Goal: Information Seeking & Learning: Learn about a topic

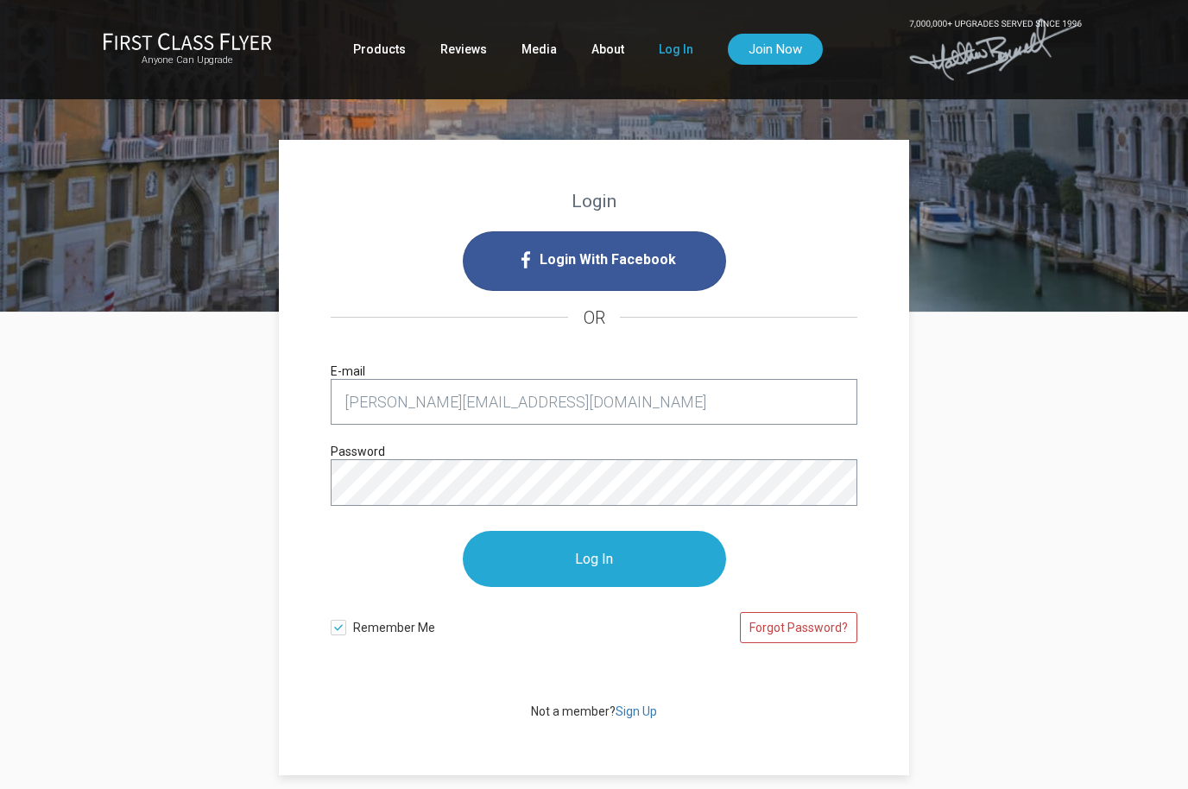
type input "chris.suan@gmail.com"
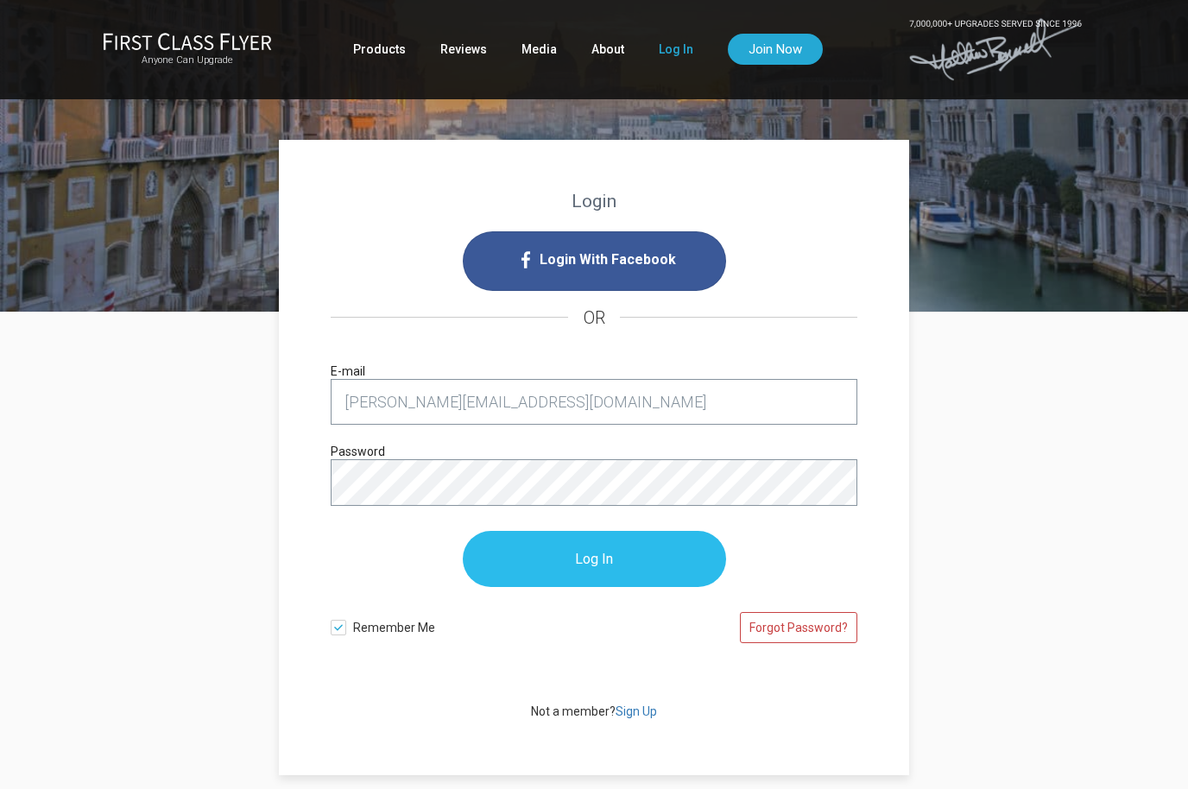
click at [634, 559] on input "Log In" at bounding box center [594, 559] width 263 height 56
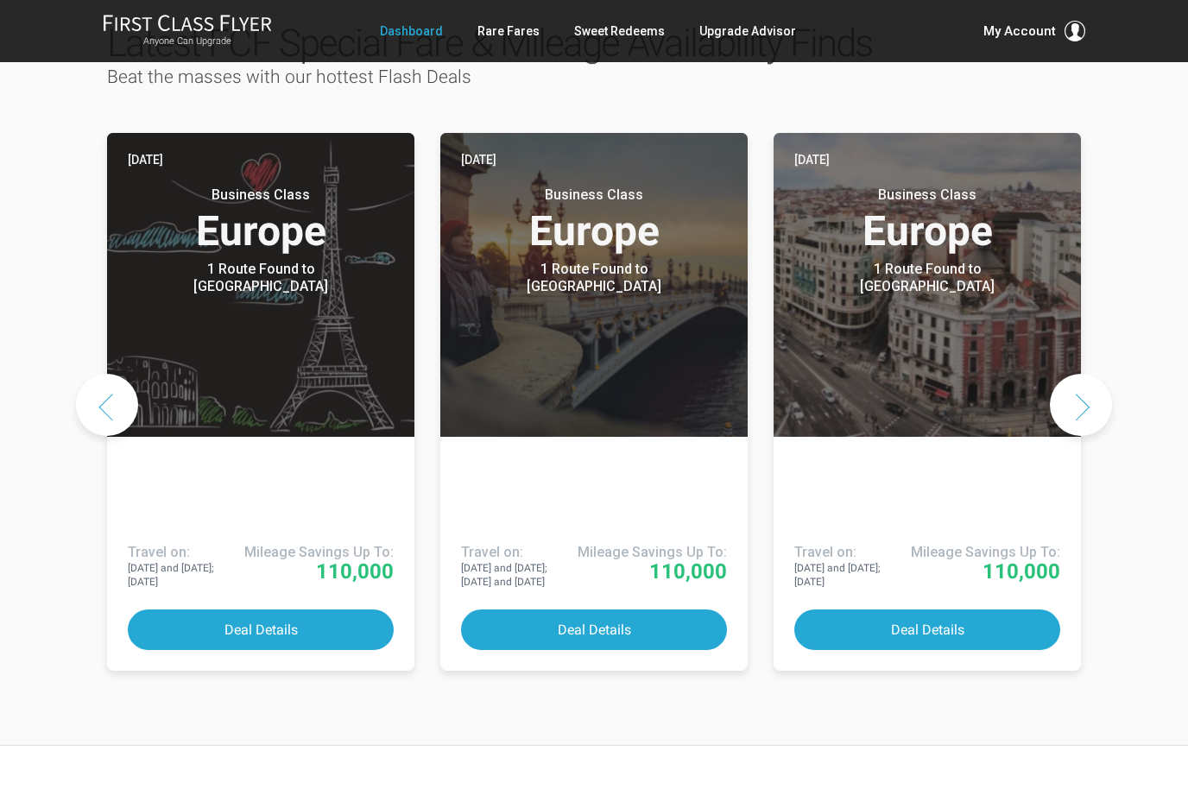
scroll to position [962, 0]
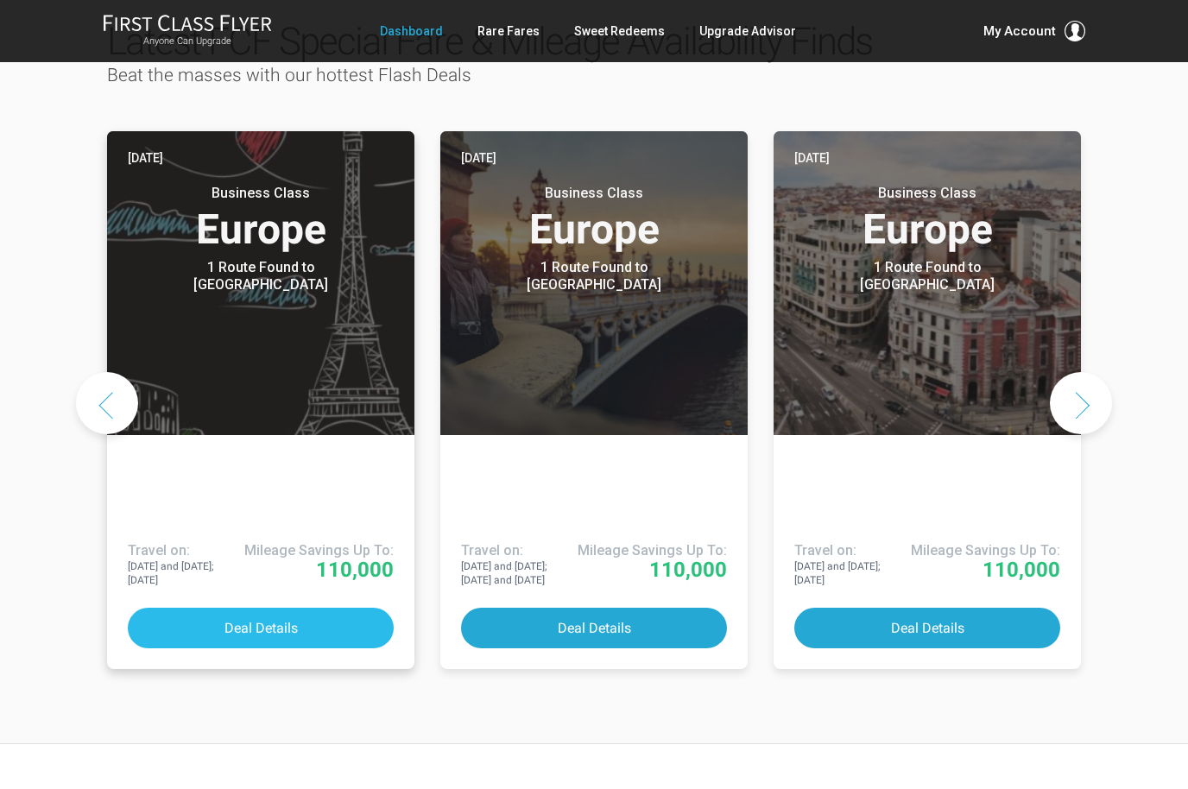
click at [349, 608] on button "Deal Details" at bounding box center [261, 628] width 266 height 41
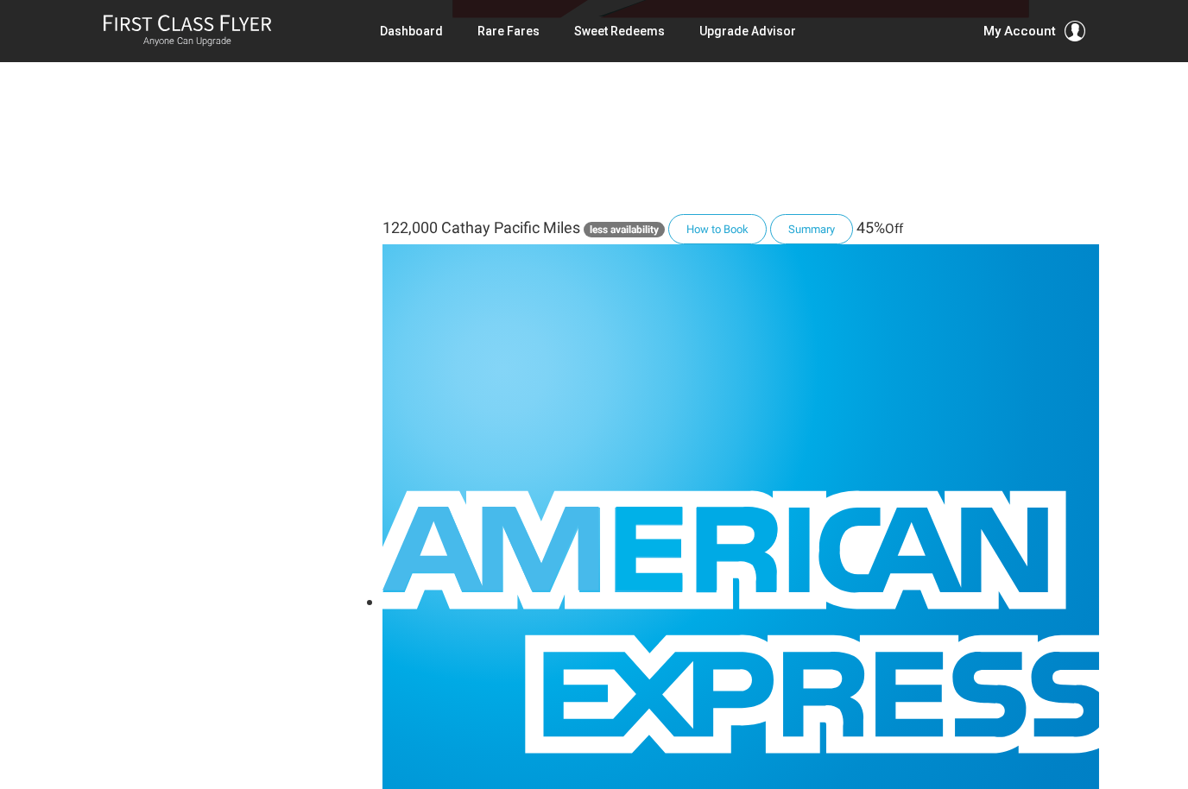
scroll to position [3426, 0]
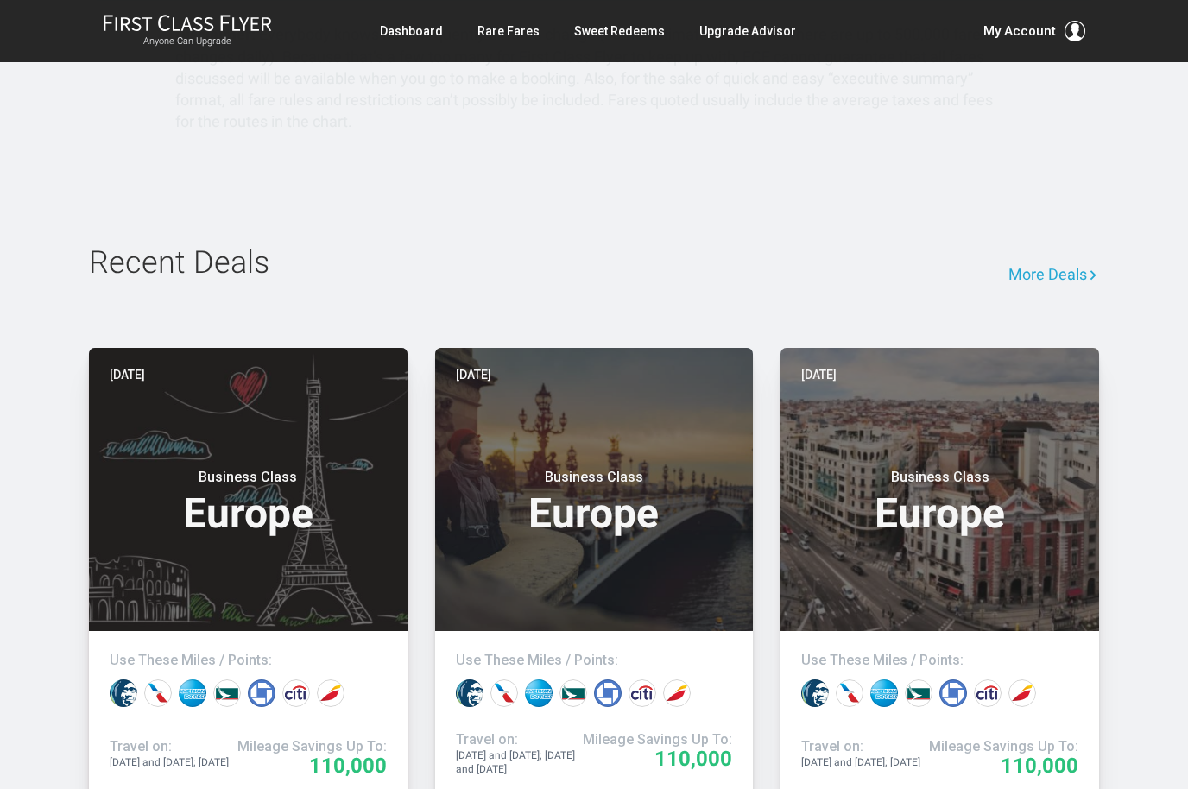
scroll to position [2905, 0]
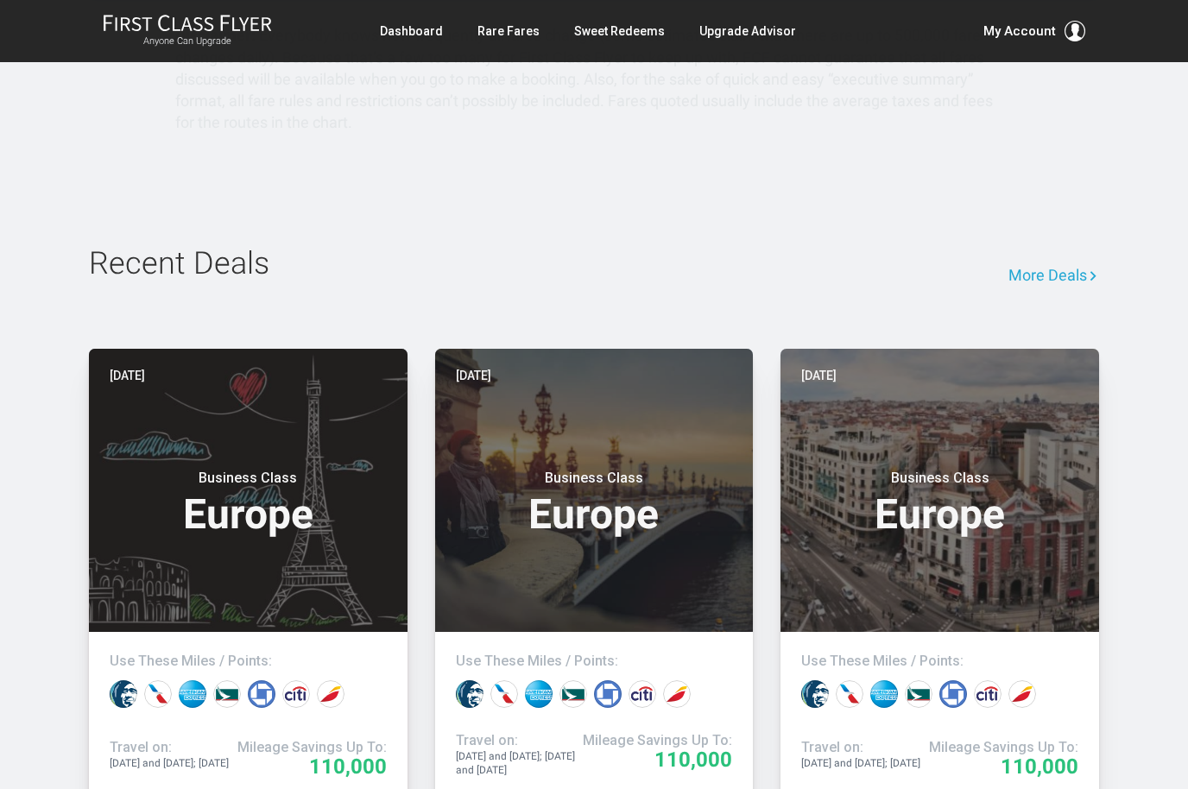
click at [1185, 672] on div "Recent Deals More Deals Today Business Class Europe Use These Miles / Points: T…" at bounding box center [594, 567] width 1188 height 764
click at [1183, 665] on div "Recent Deals More Deals Today Business Class Europe Use These Miles / Points: T…" at bounding box center [594, 567] width 1188 height 764
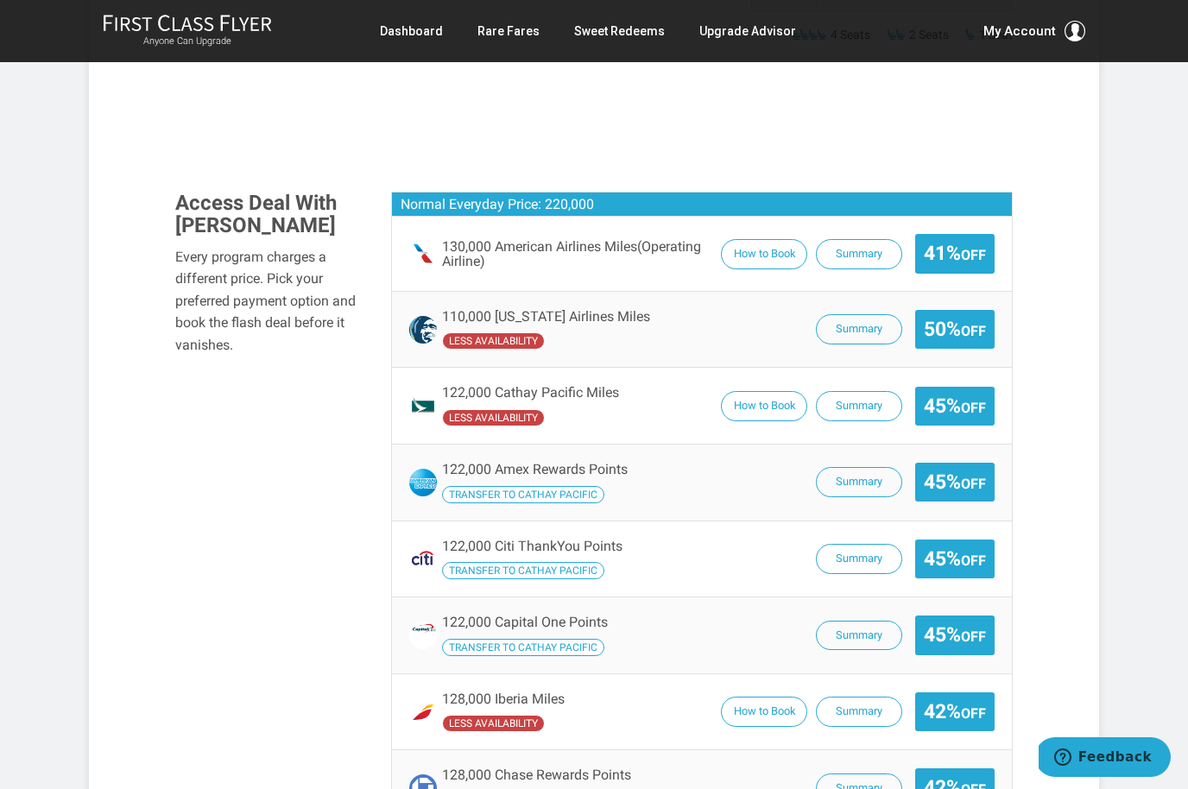
scroll to position [1128, 0]
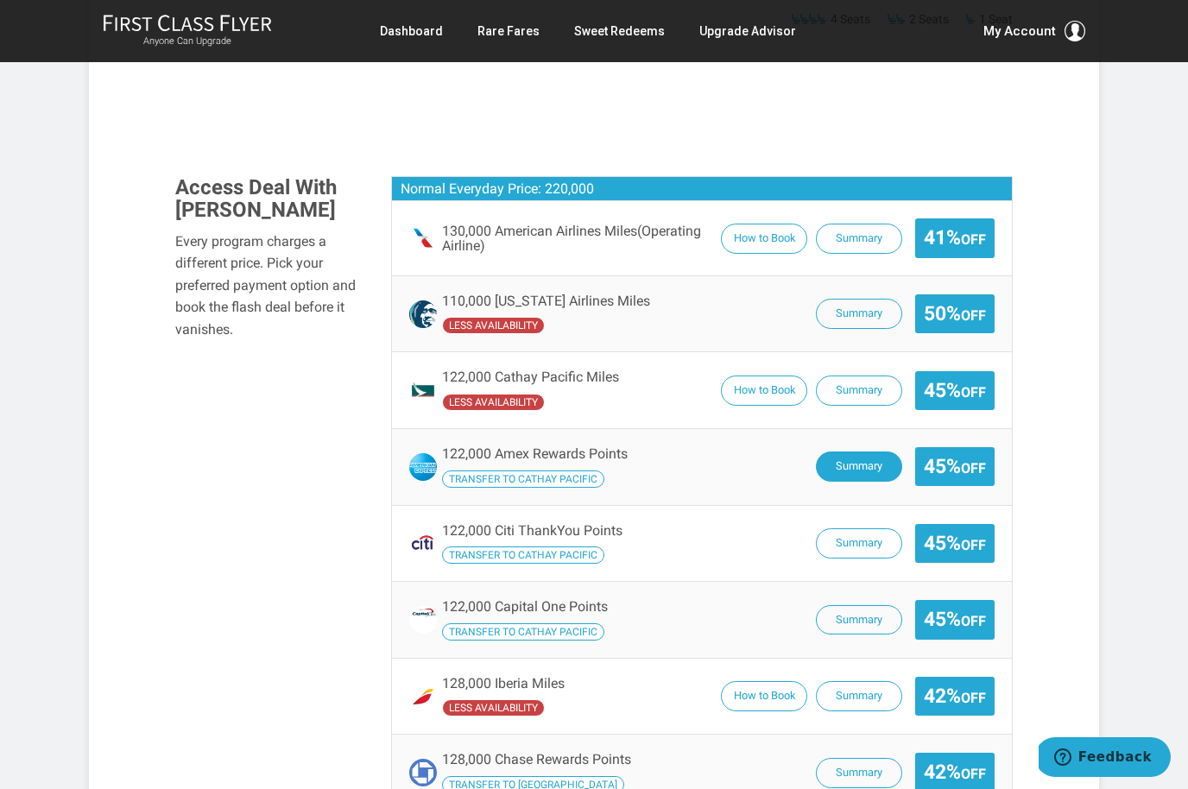
click at [878, 451] on button "Summary" at bounding box center [859, 466] width 86 height 30
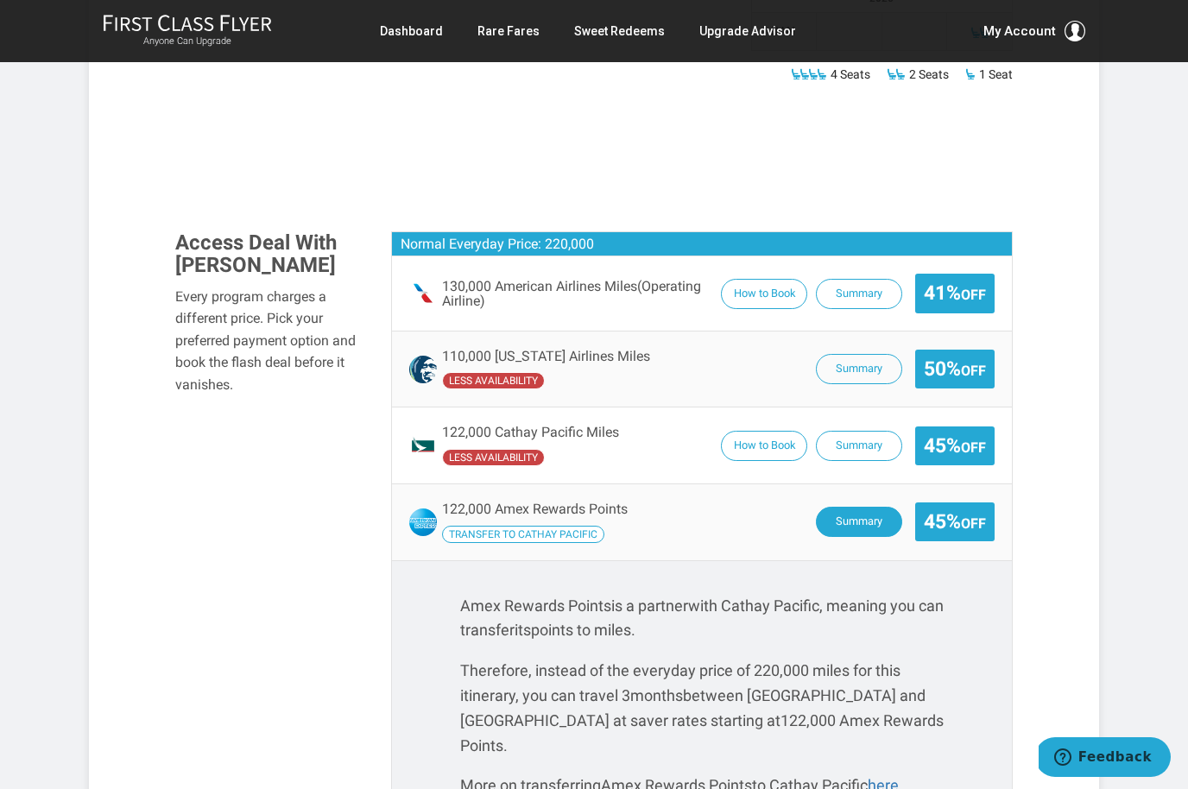
scroll to position [1044, 0]
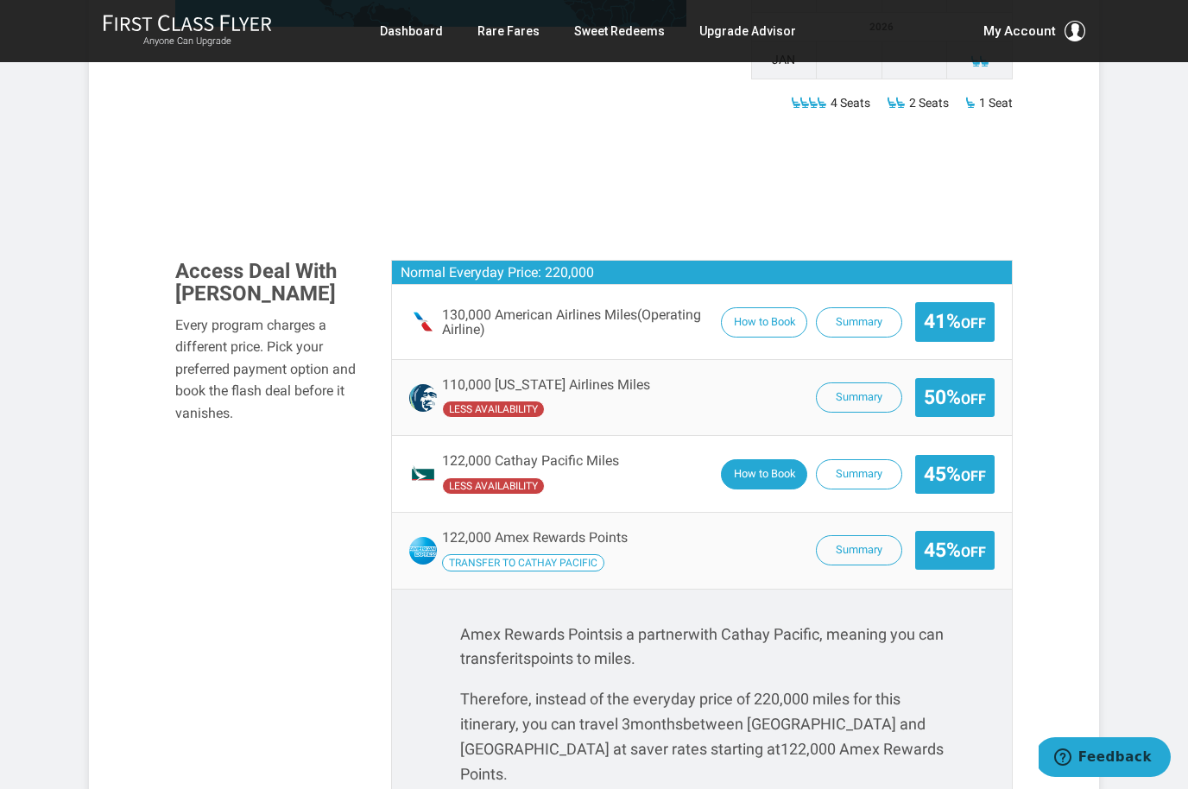
click at [761, 459] on button "How to Book" at bounding box center [764, 474] width 86 height 30
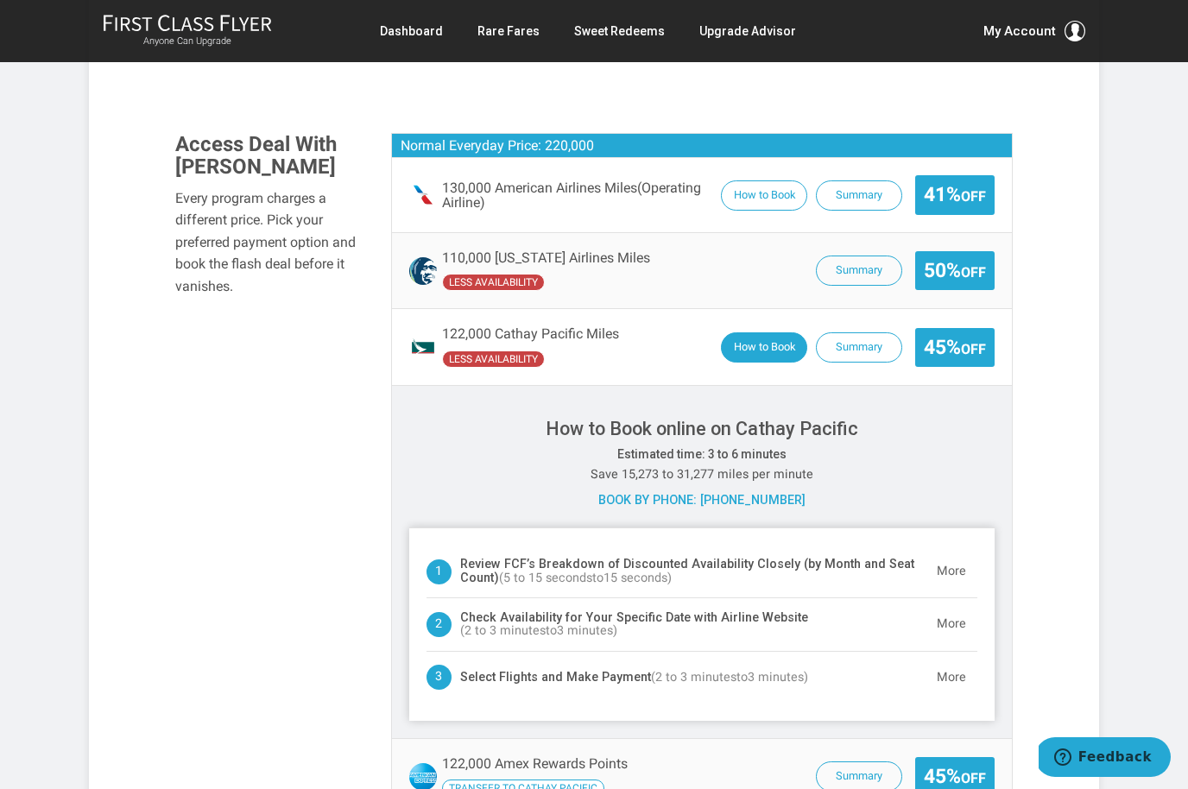
scroll to position [1194, 0]
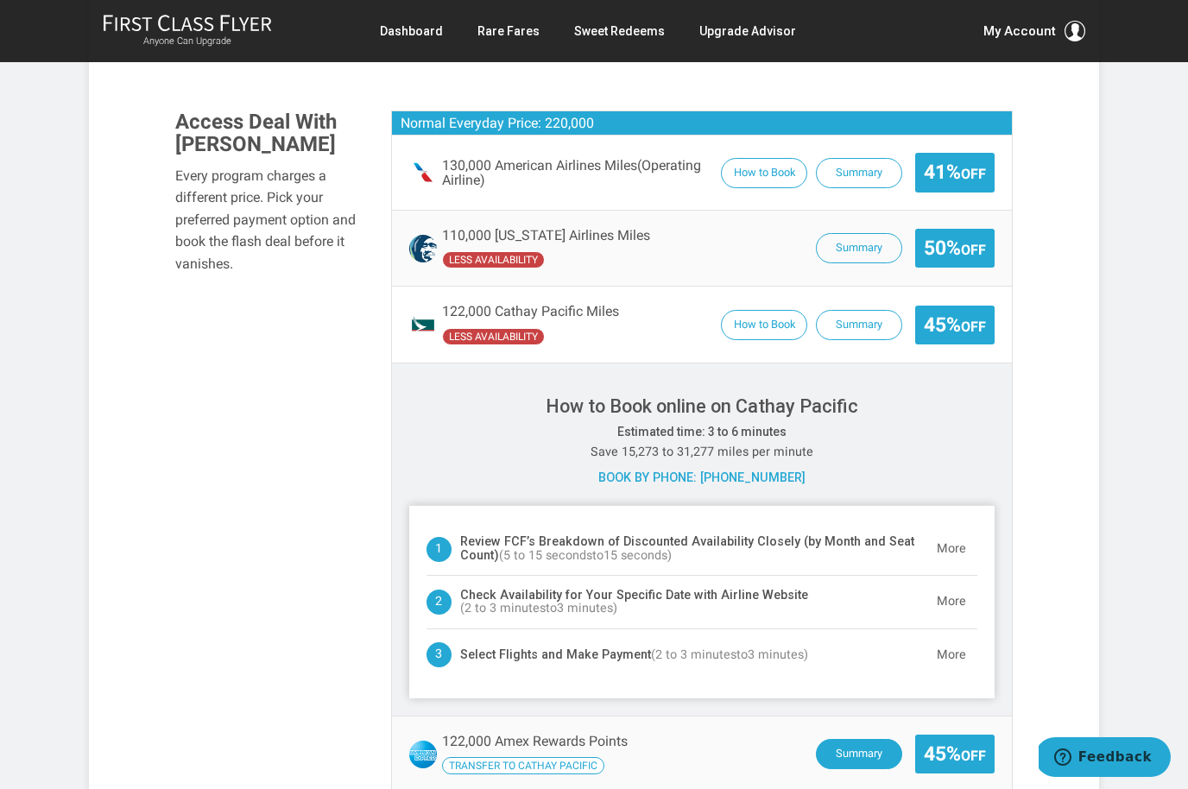
click at [888, 739] on button "Summary" at bounding box center [859, 754] width 86 height 30
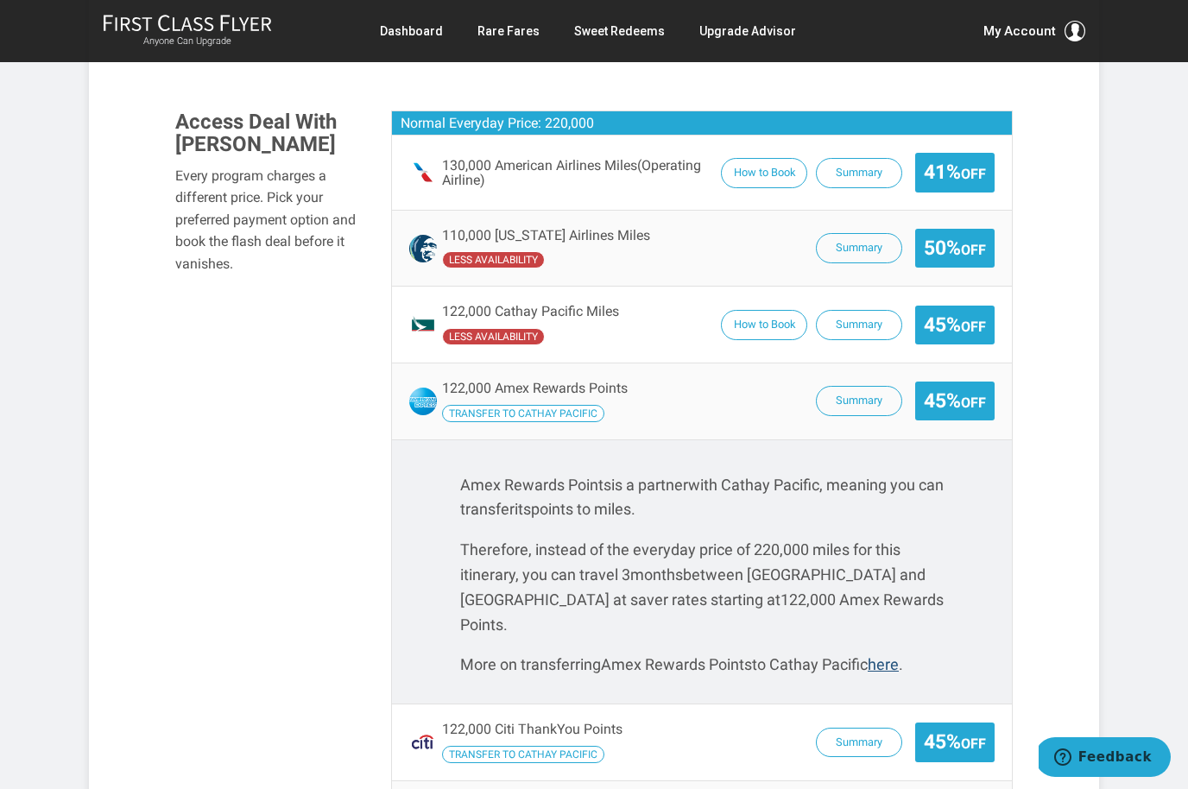
click at [890, 655] on link "here" at bounding box center [882, 664] width 31 height 18
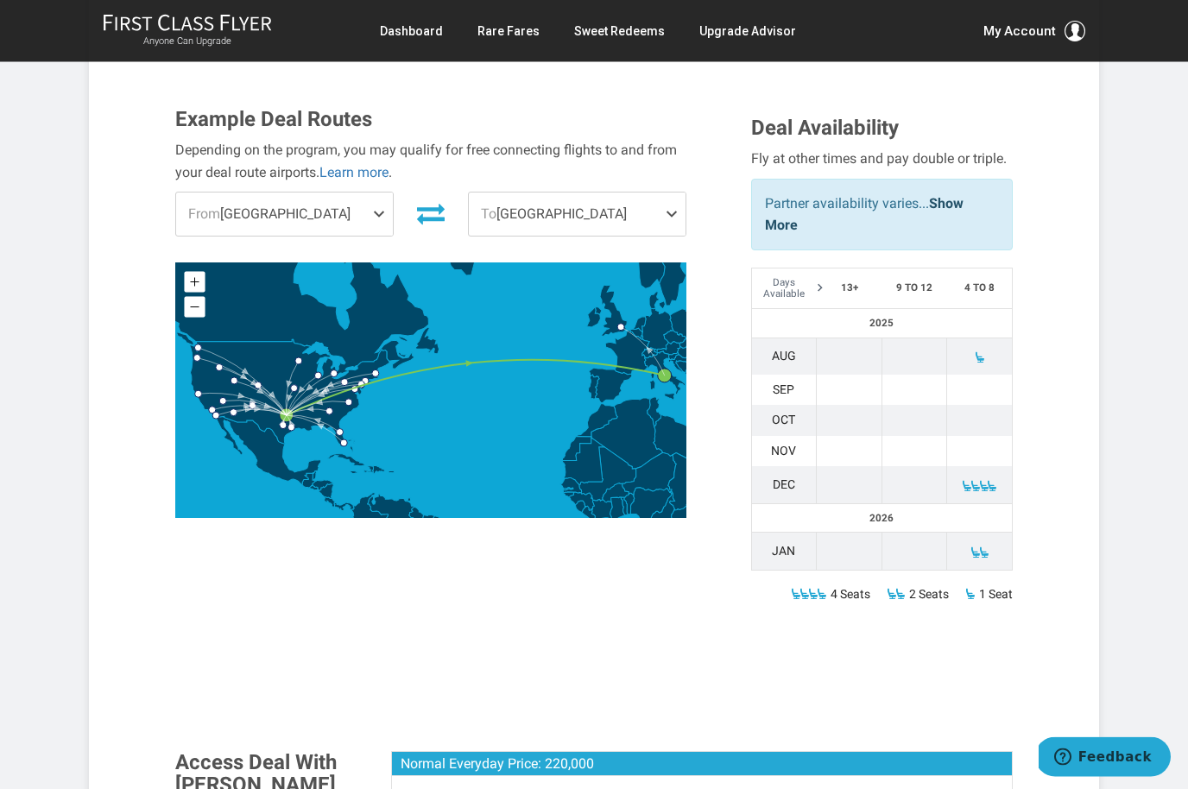
scroll to position [548, 0]
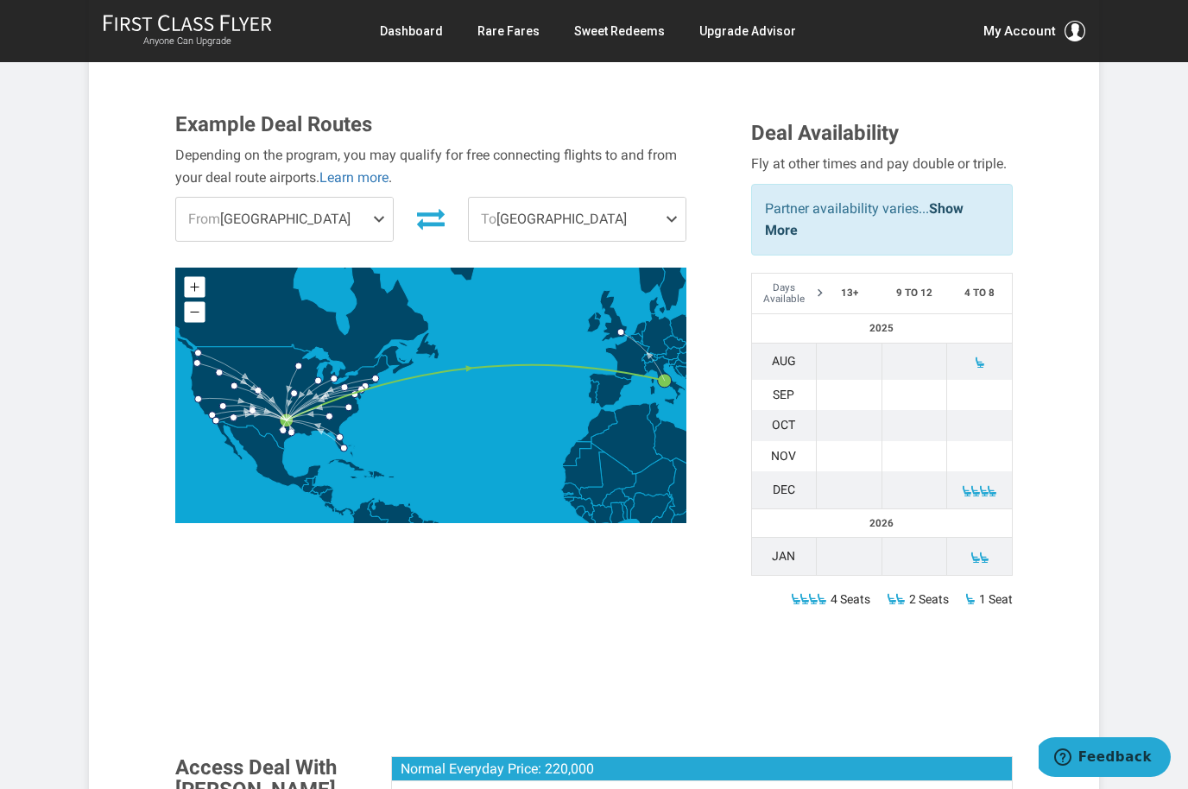
click at [999, 410] on td at bounding box center [980, 425] width 66 height 30
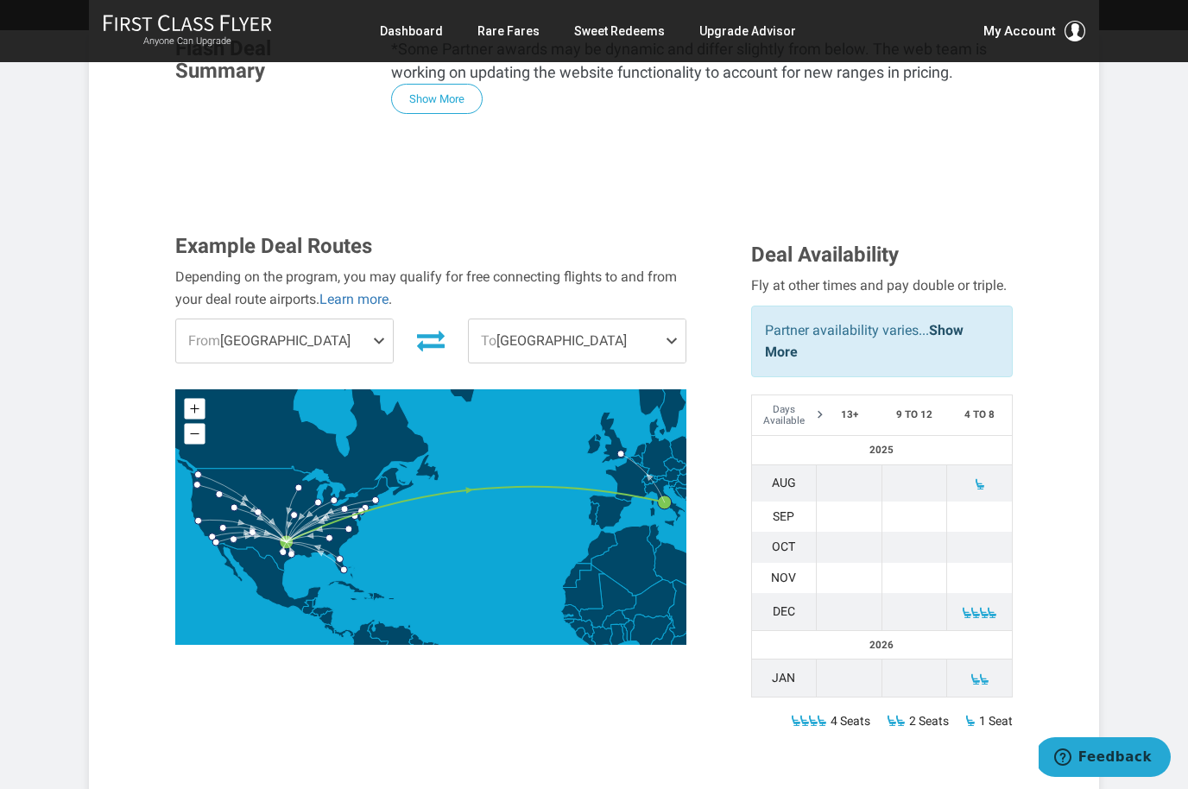
scroll to position [425, 0]
click at [987, 465] on td at bounding box center [980, 483] width 66 height 37
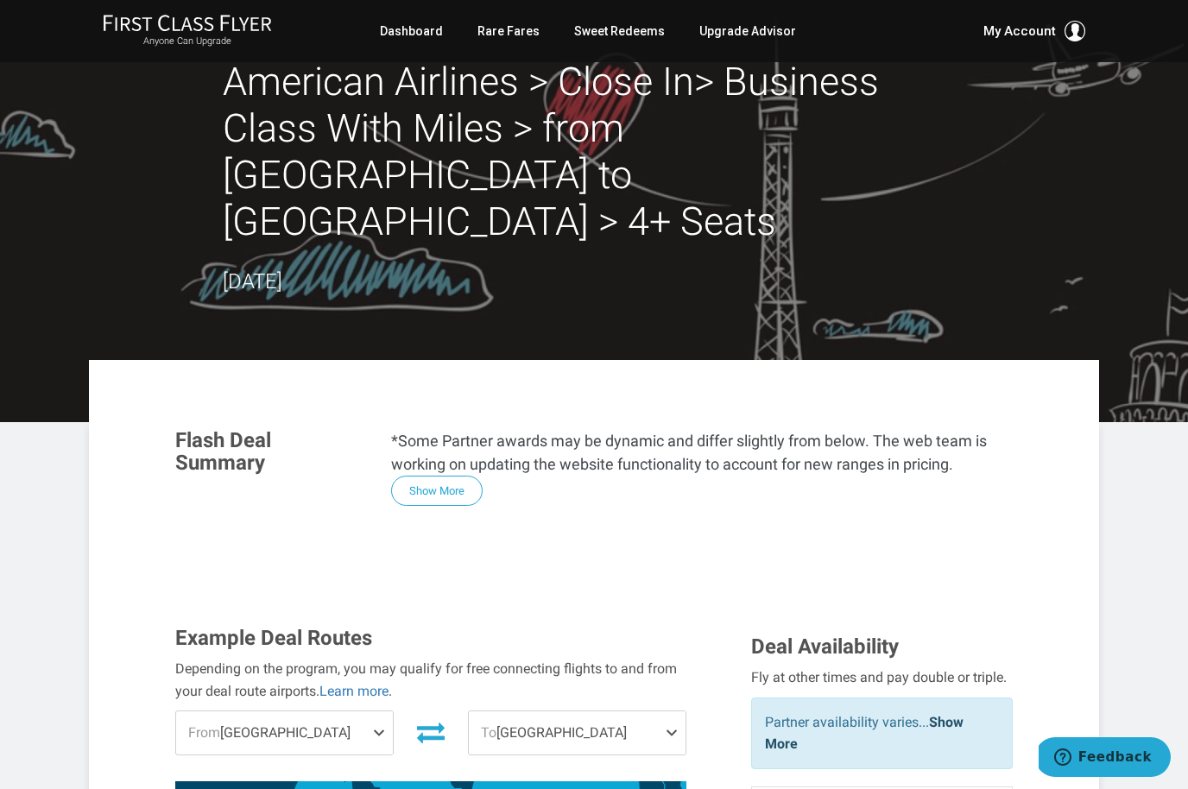
scroll to position [0, 0]
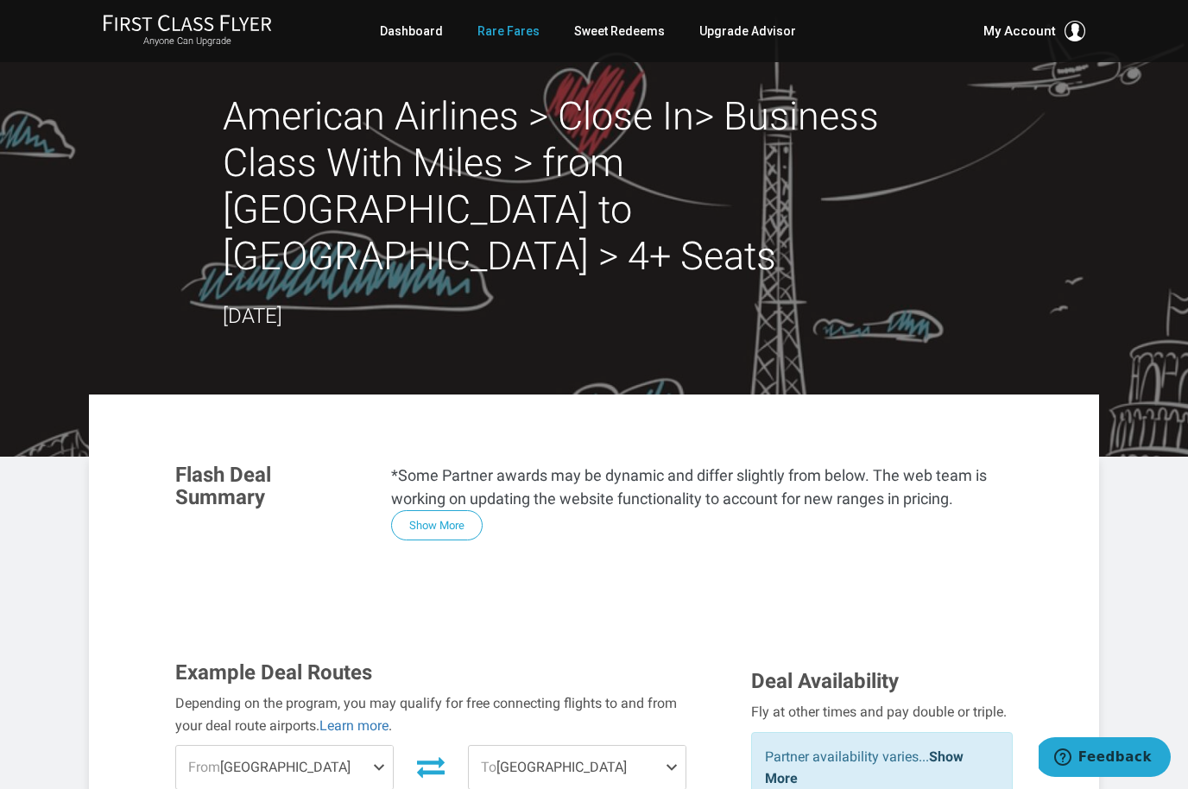
click at [510, 36] on link "Rare Fares" at bounding box center [508, 31] width 62 height 31
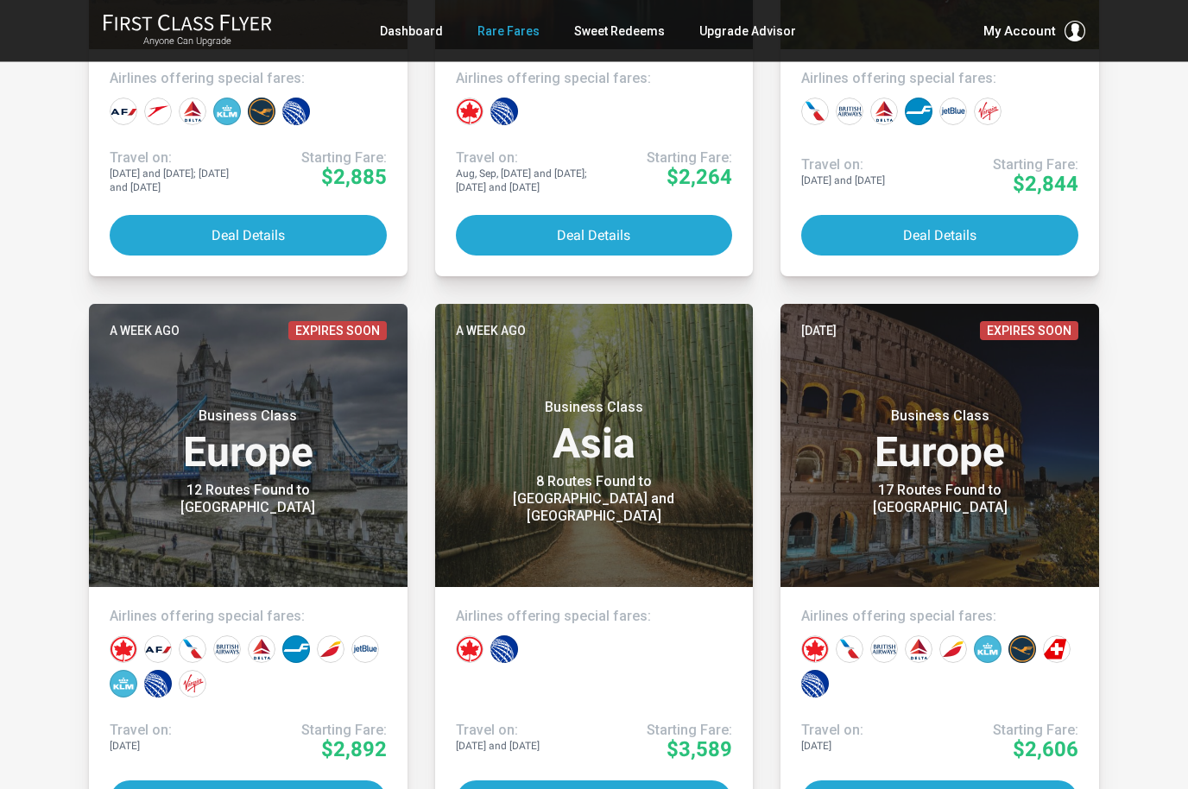
scroll to position [1790, 0]
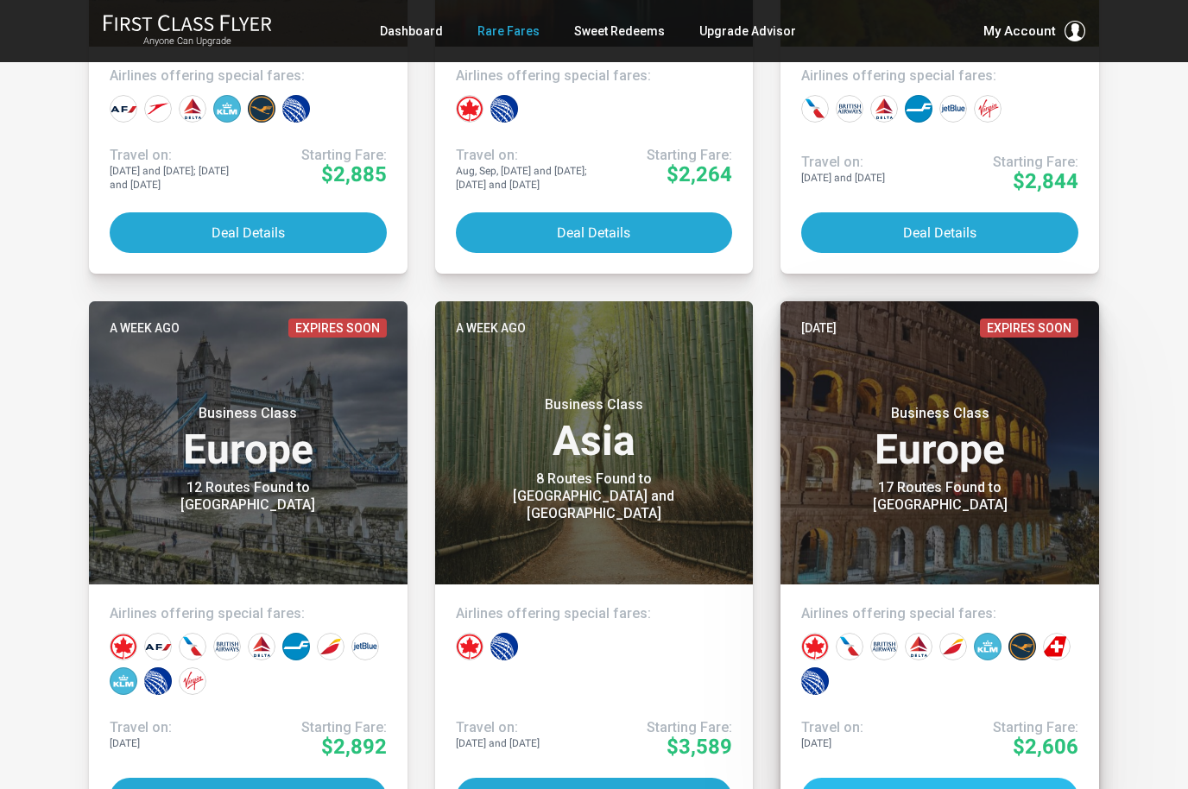
click at [1051, 787] on button "Deal Details" at bounding box center [939, 798] width 277 height 41
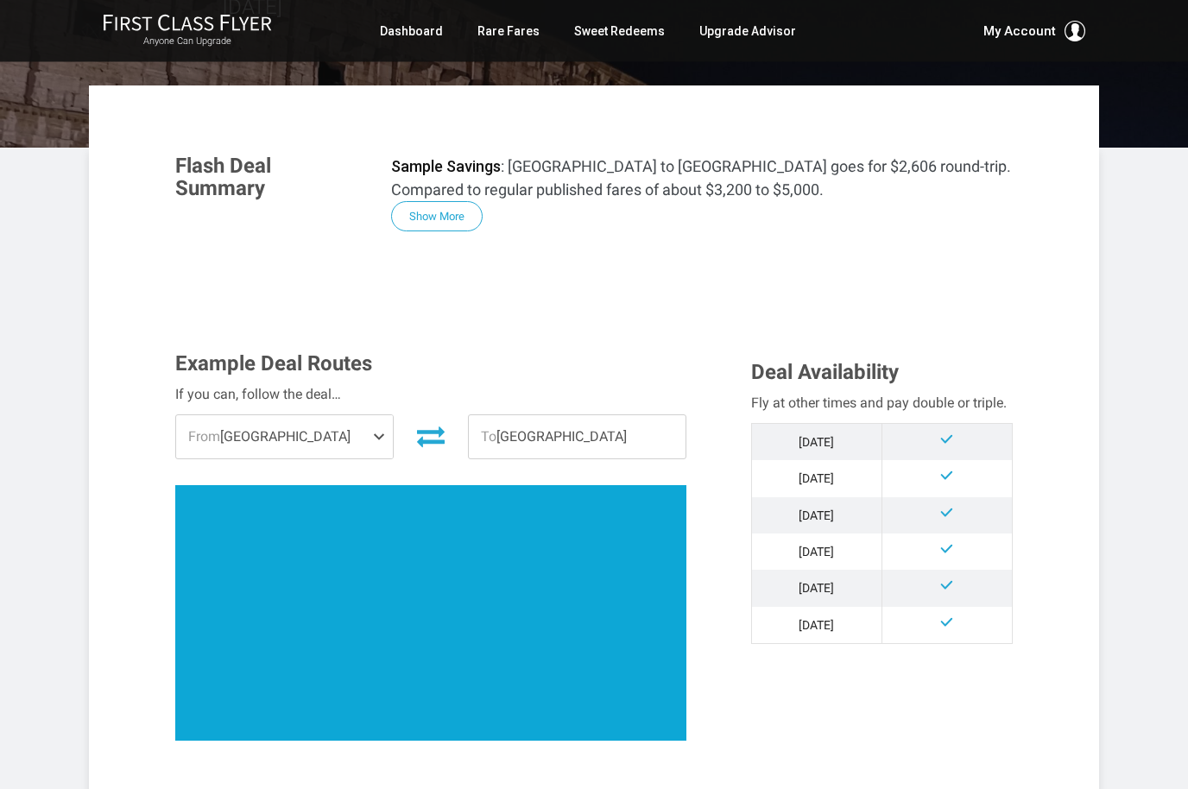
scroll to position [216, 0]
click at [350, 443] on span "From Chicago" at bounding box center [284, 436] width 217 height 43
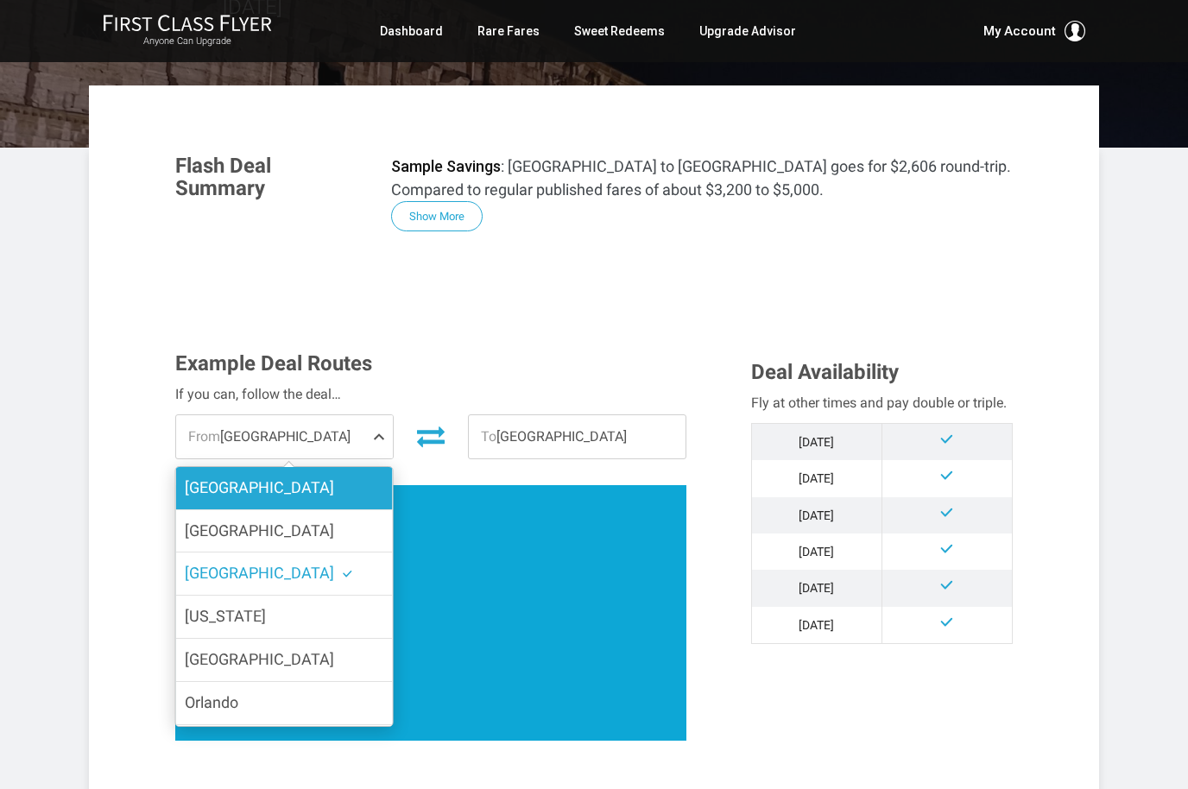
click at [353, 479] on label "Los Angeles" at bounding box center [284, 488] width 217 height 42
click at [0, 0] on input "Los Angeles" at bounding box center [0, 0] width 0 height 0
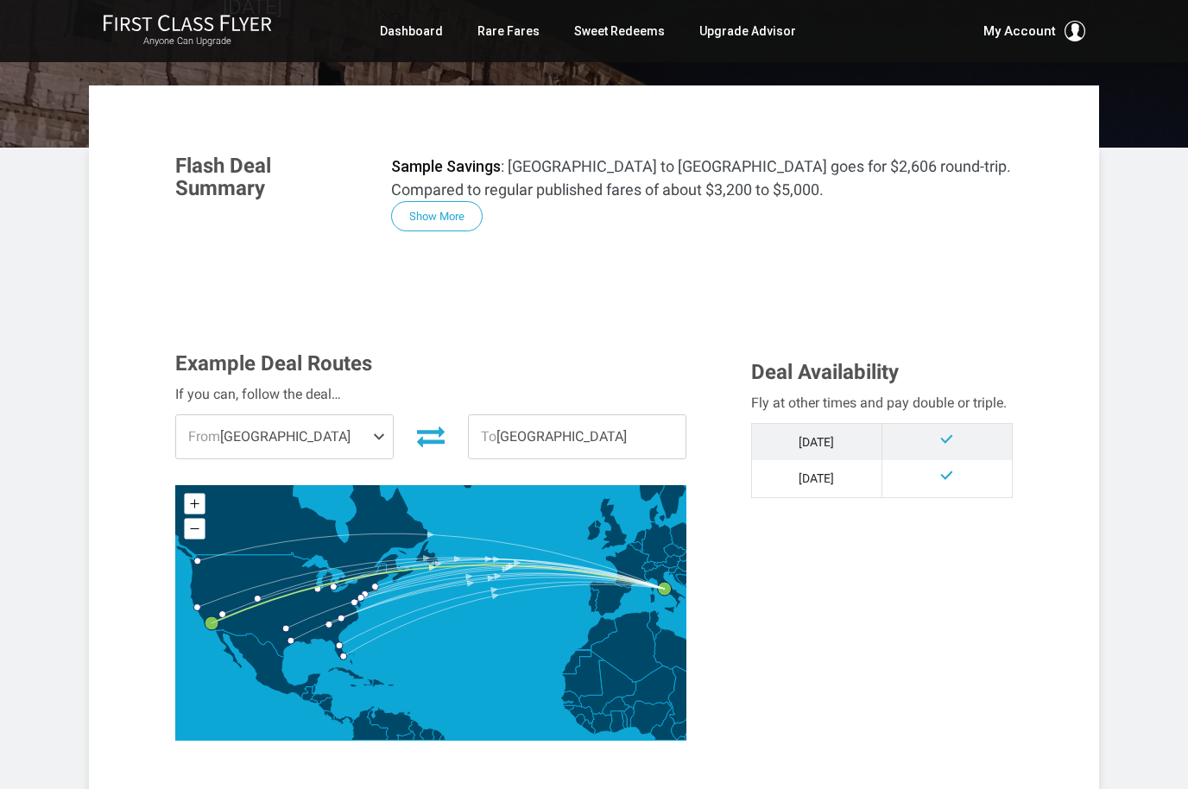
scroll to position [0, 0]
click at [362, 431] on span "From Los Angeles" at bounding box center [284, 436] width 217 height 43
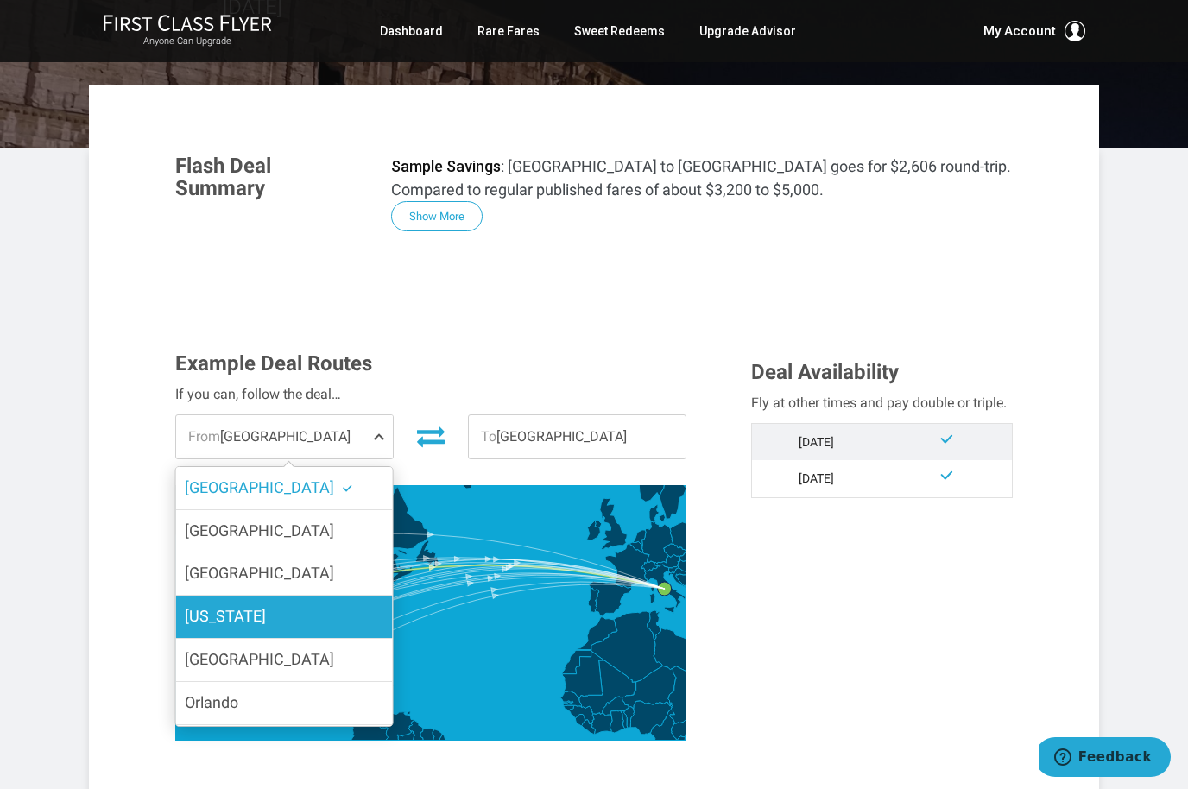
click at [316, 616] on label "New York" at bounding box center [284, 616] width 217 height 42
click at [0, 0] on input "New York" at bounding box center [0, 0] width 0 height 0
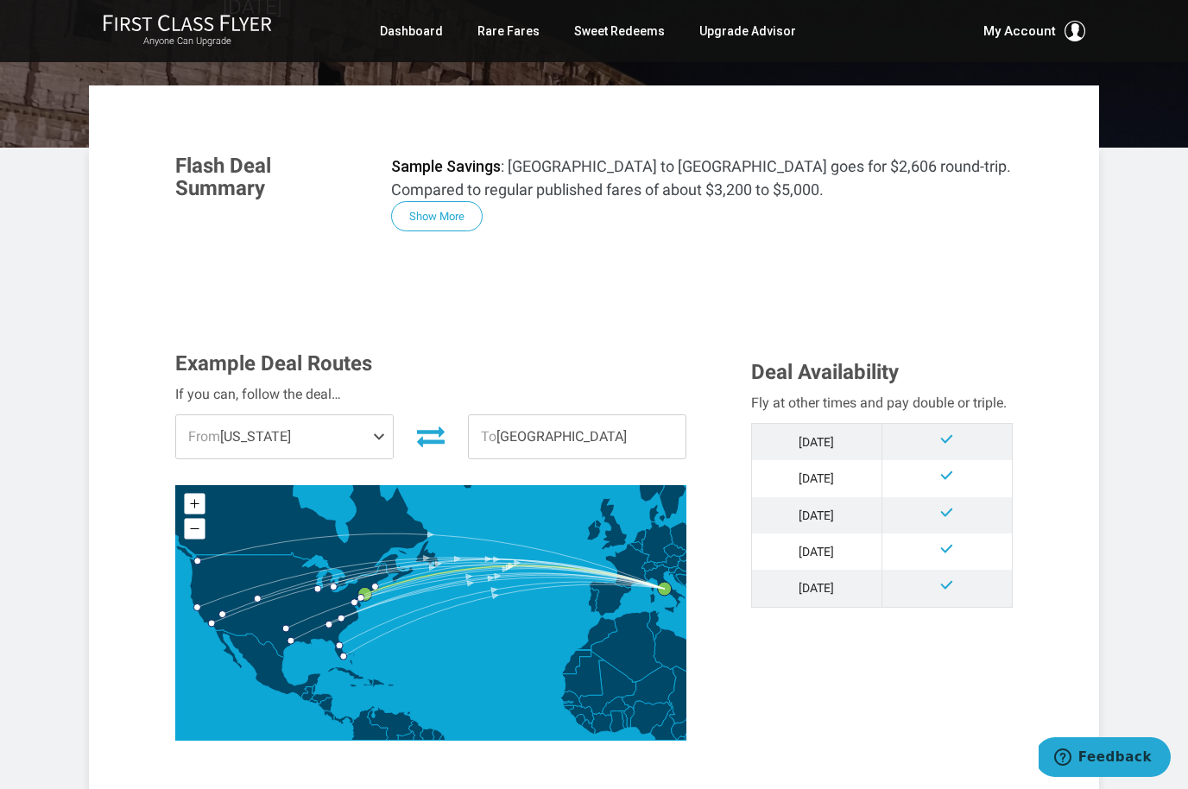
click at [387, 431] on span at bounding box center [382, 436] width 21 height 43
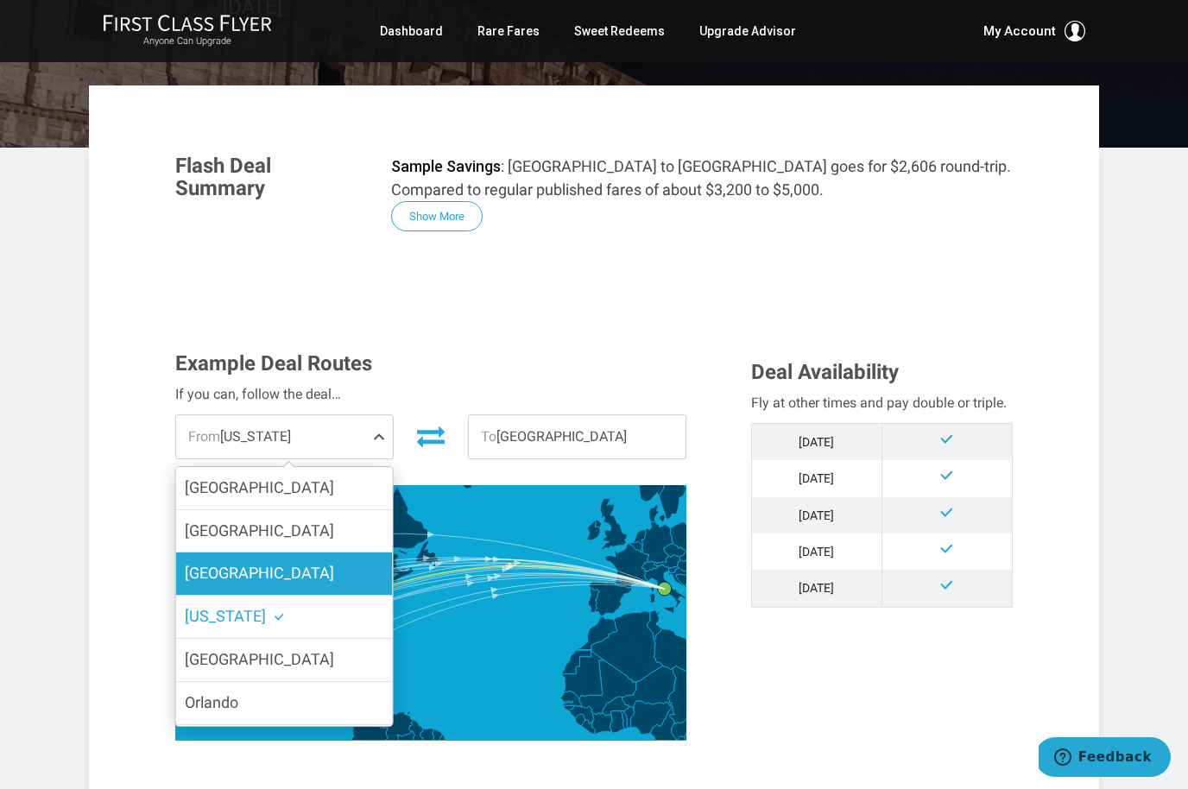
click at [331, 582] on label "Chicago" at bounding box center [284, 573] width 217 height 42
click at [0, 0] on input "Chicago" at bounding box center [0, 0] width 0 height 0
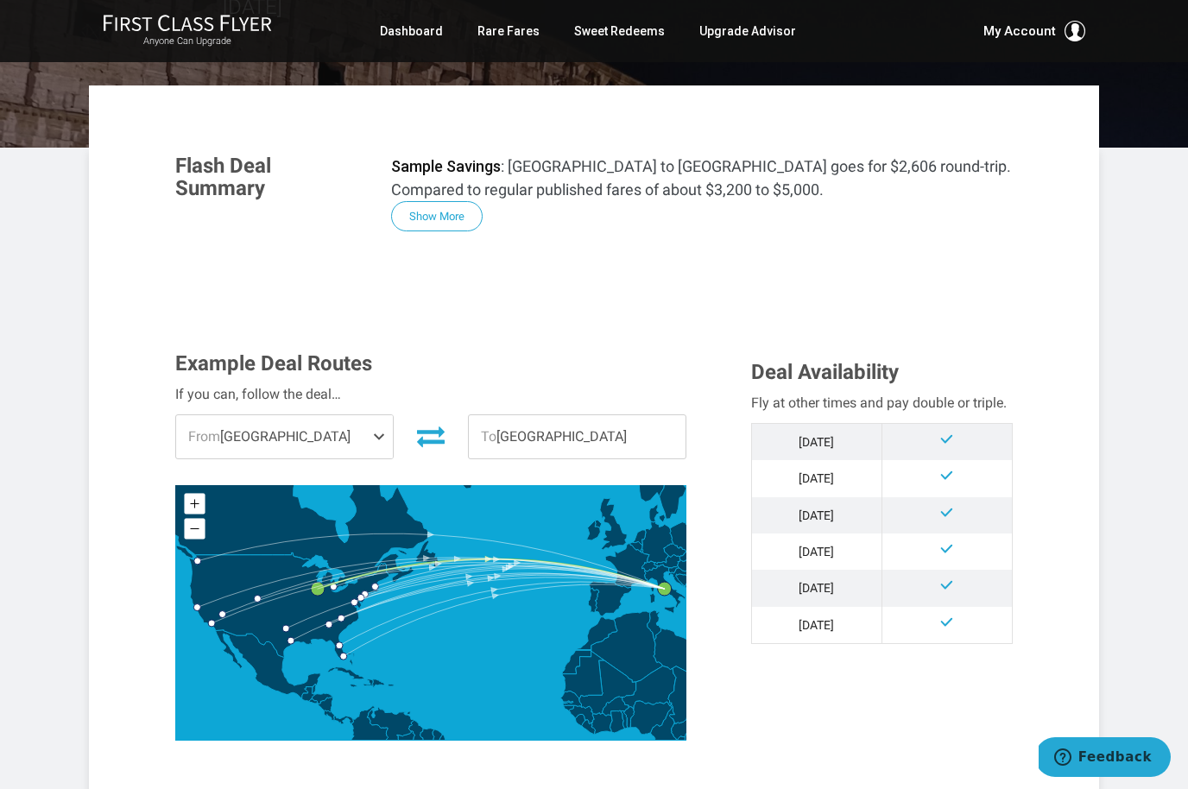
click at [381, 433] on span at bounding box center [382, 436] width 21 height 43
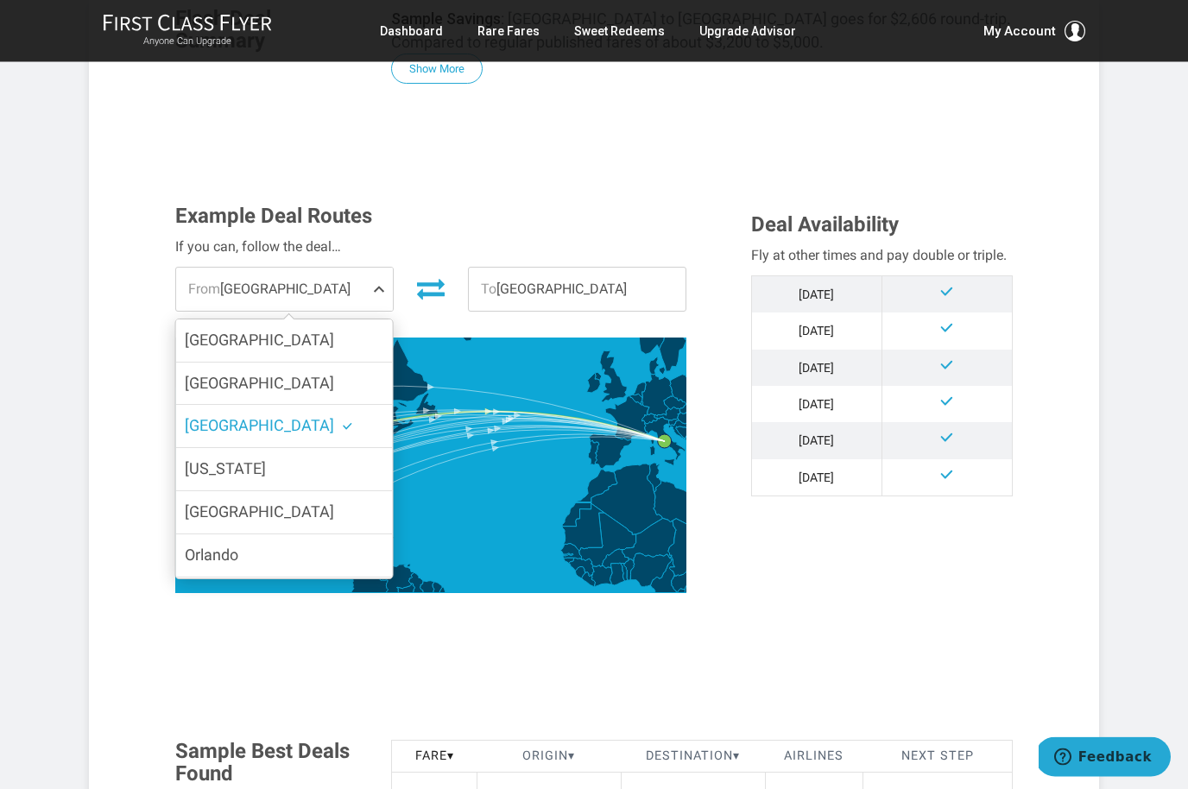
scroll to position [364, 0]
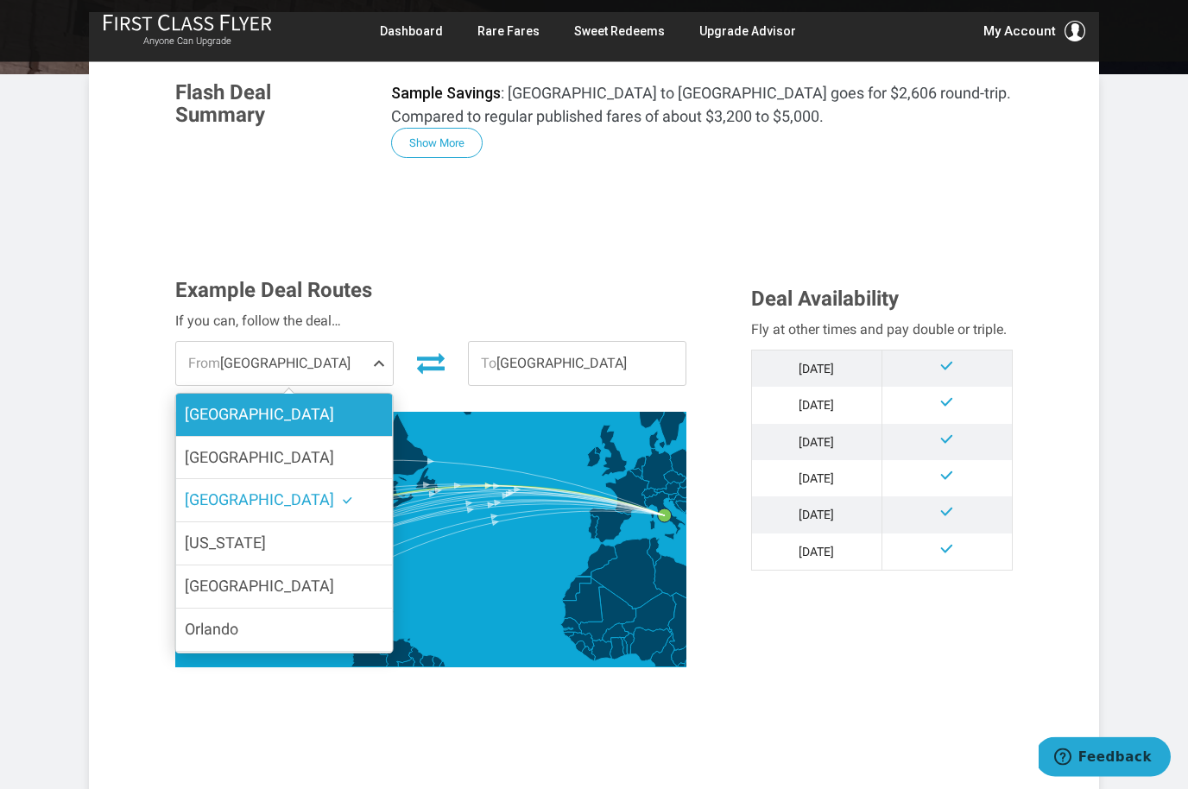
click at [362, 417] on label "Los Angeles" at bounding box center [284, 415] width 217 height 42
click at [0, 0] on input "Los Angeles" at bounding box center [0, 0] width 0 height 0
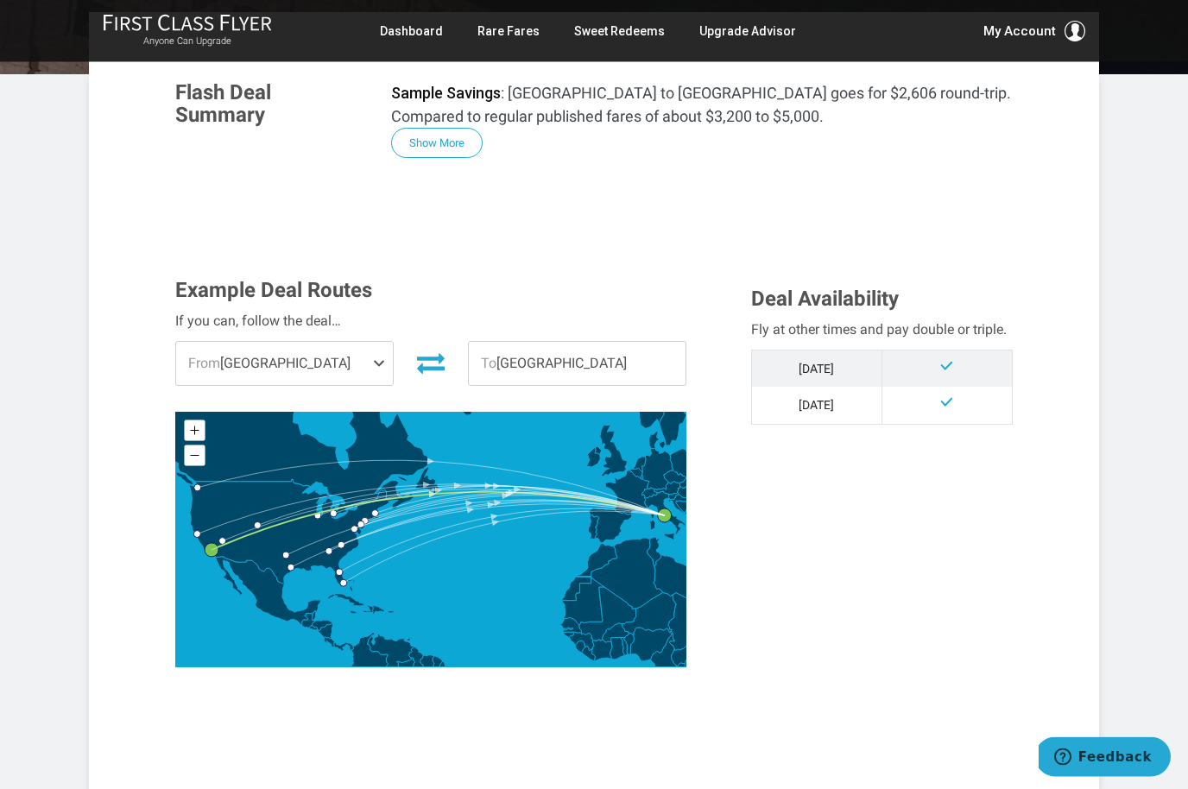
scroll to position [289, 0]
click at [377, 359] on span at bounding box center [382, 363] width 21 height 43
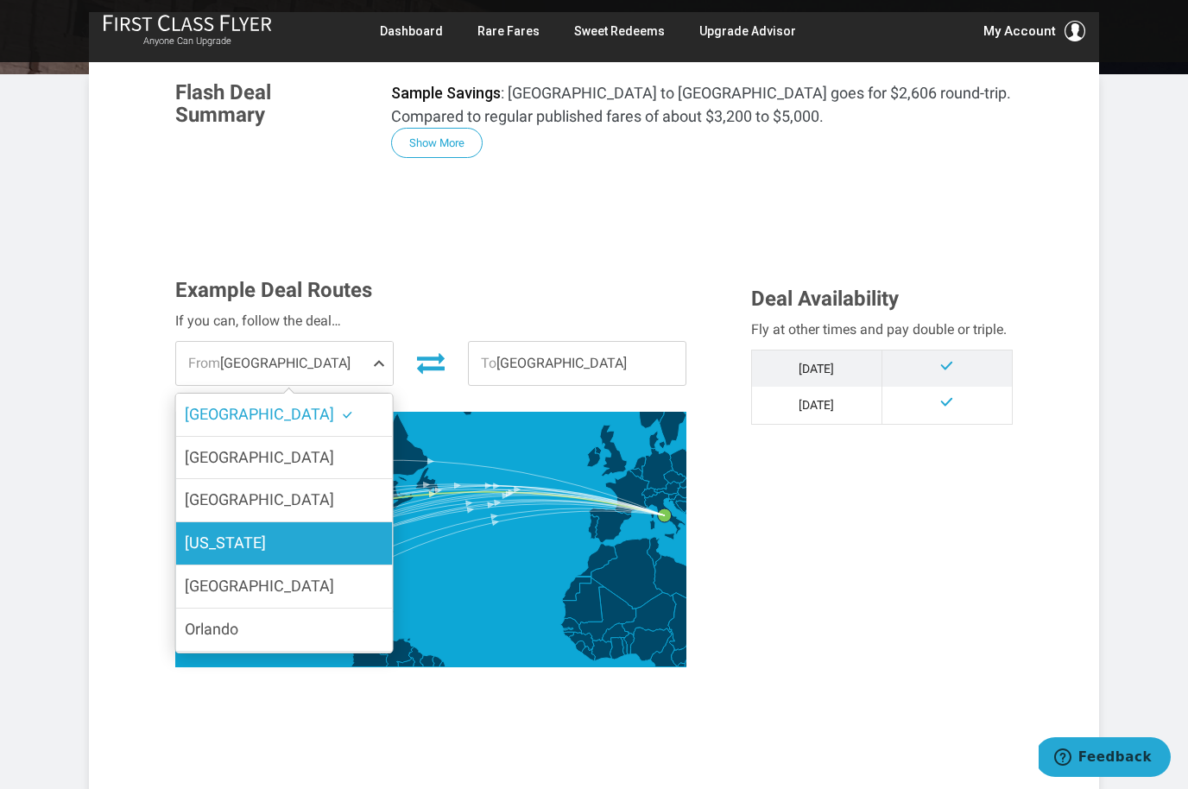
click at [323, 529] on label "New York" at bounding box center [284, 543] width 217 height 42
click at [0, 0] on input "New York" at bounding box center [0, 0] width 0 height 0
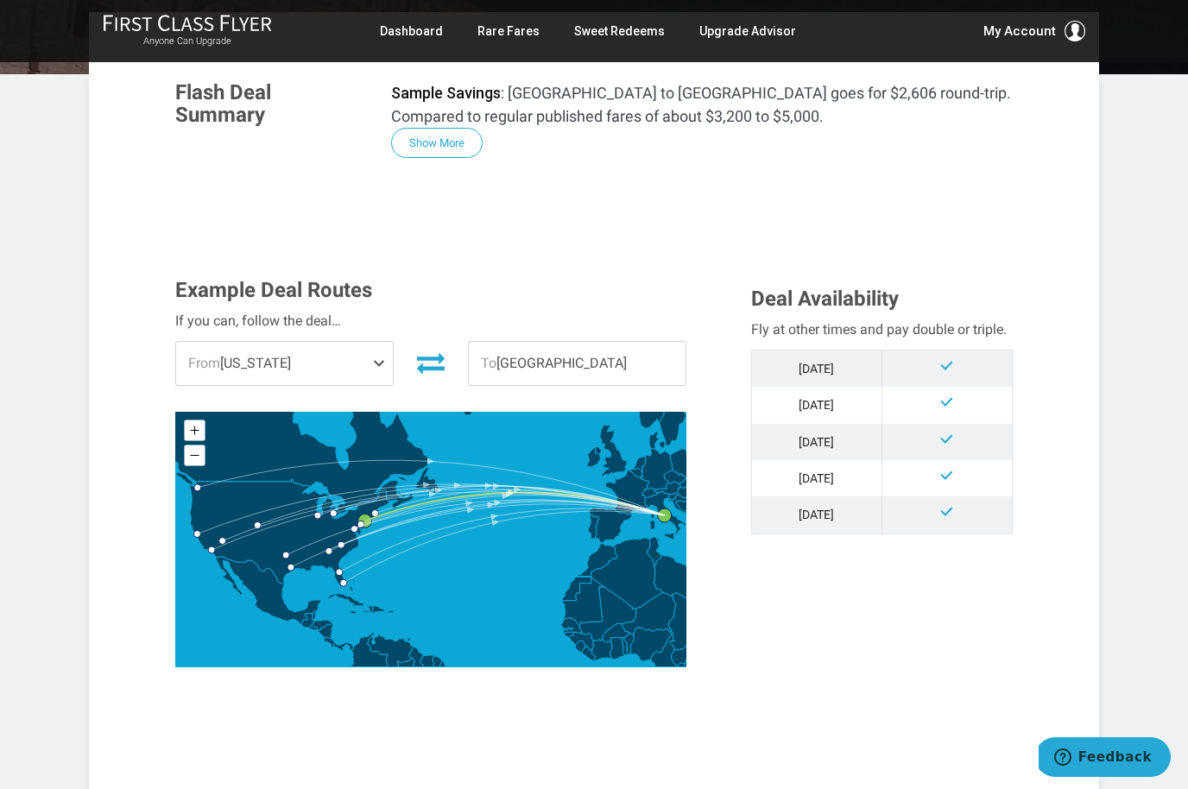
click at [388, 362] on span at bounding box center [382, 363] width 21 height 43
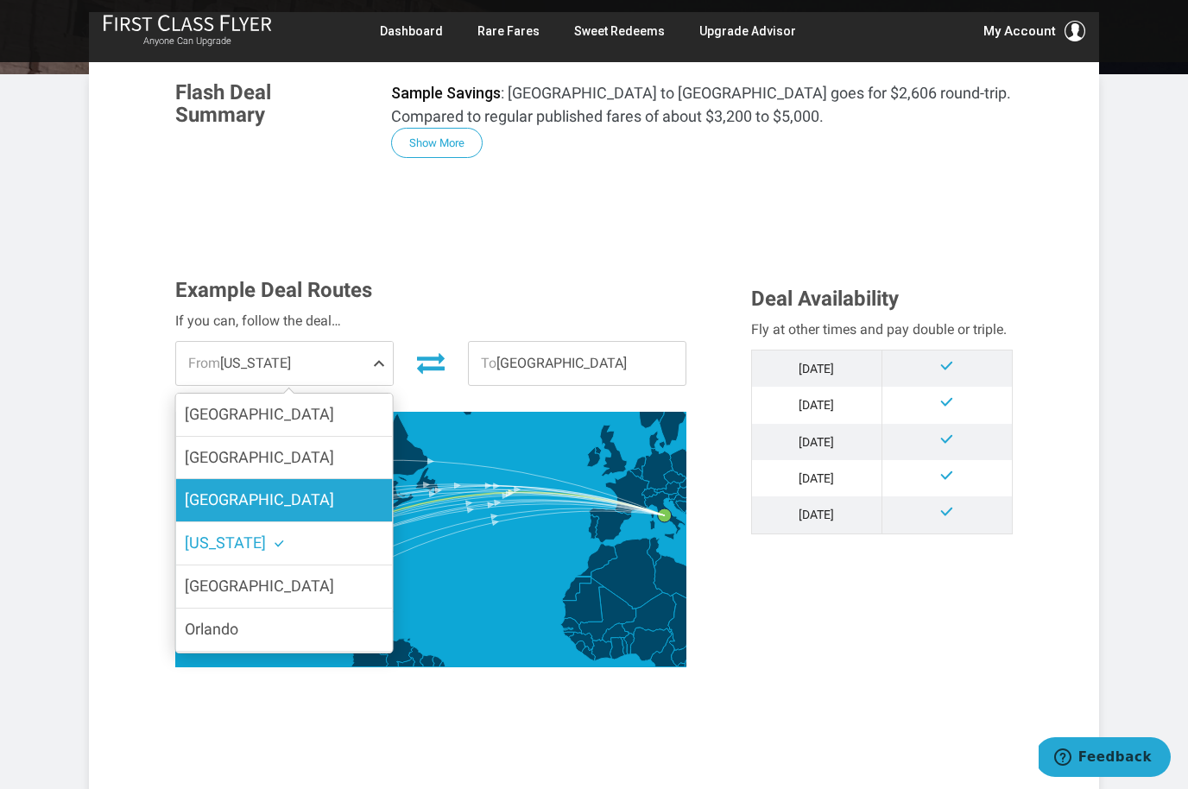
click at [339, 499] on label "Chicago" at bounding box center [284, 500] width 217 height 42
click at [0, 0] on input "Chicago" at bounding box center [0, 0] width 0 height 0
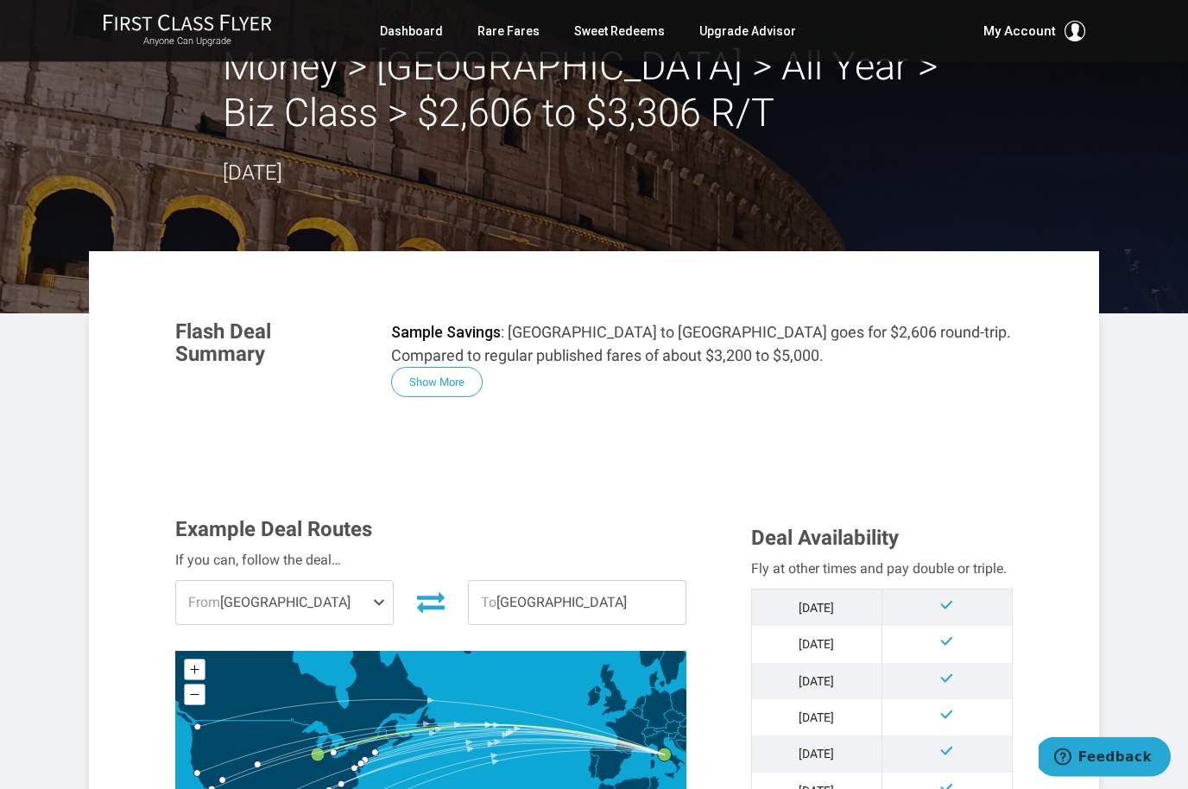
scroll to position [0, 0]
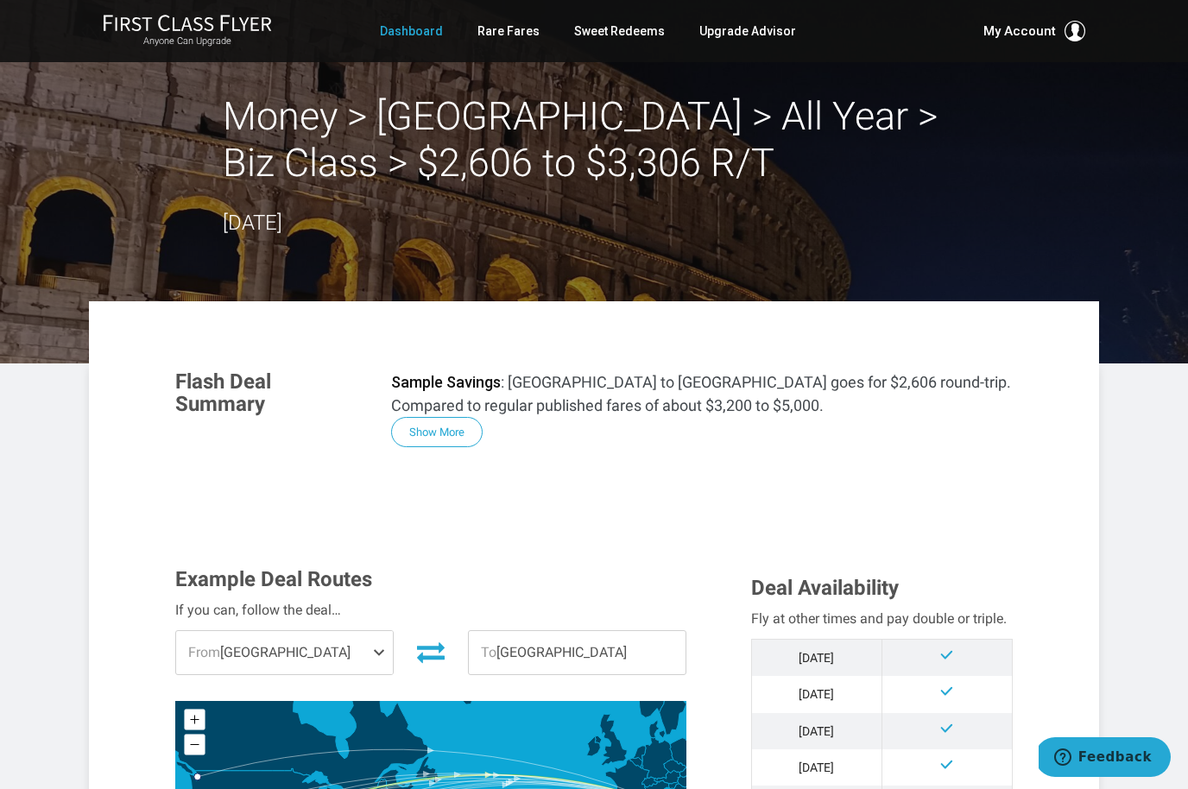
click at [426, 29] on link "Dashboard" at bounding box center [411, 31] width 63 height 31
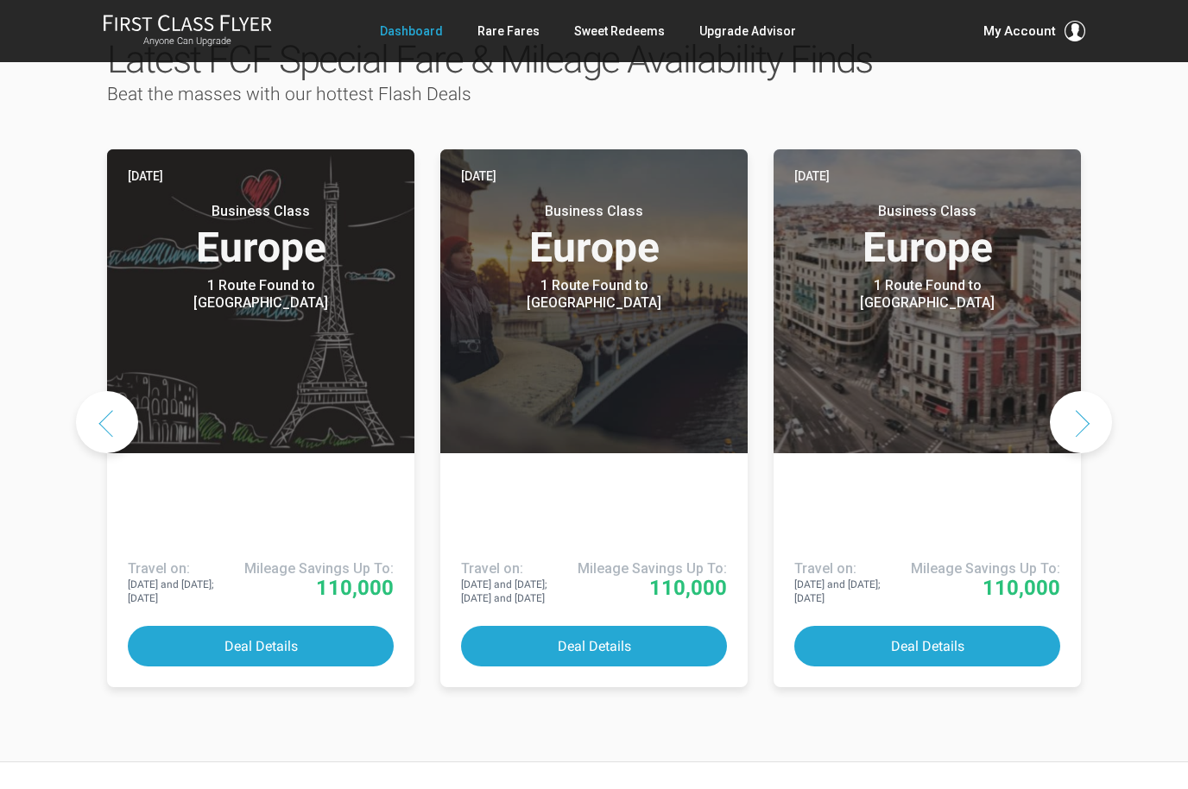
scroll to position [785, 0]
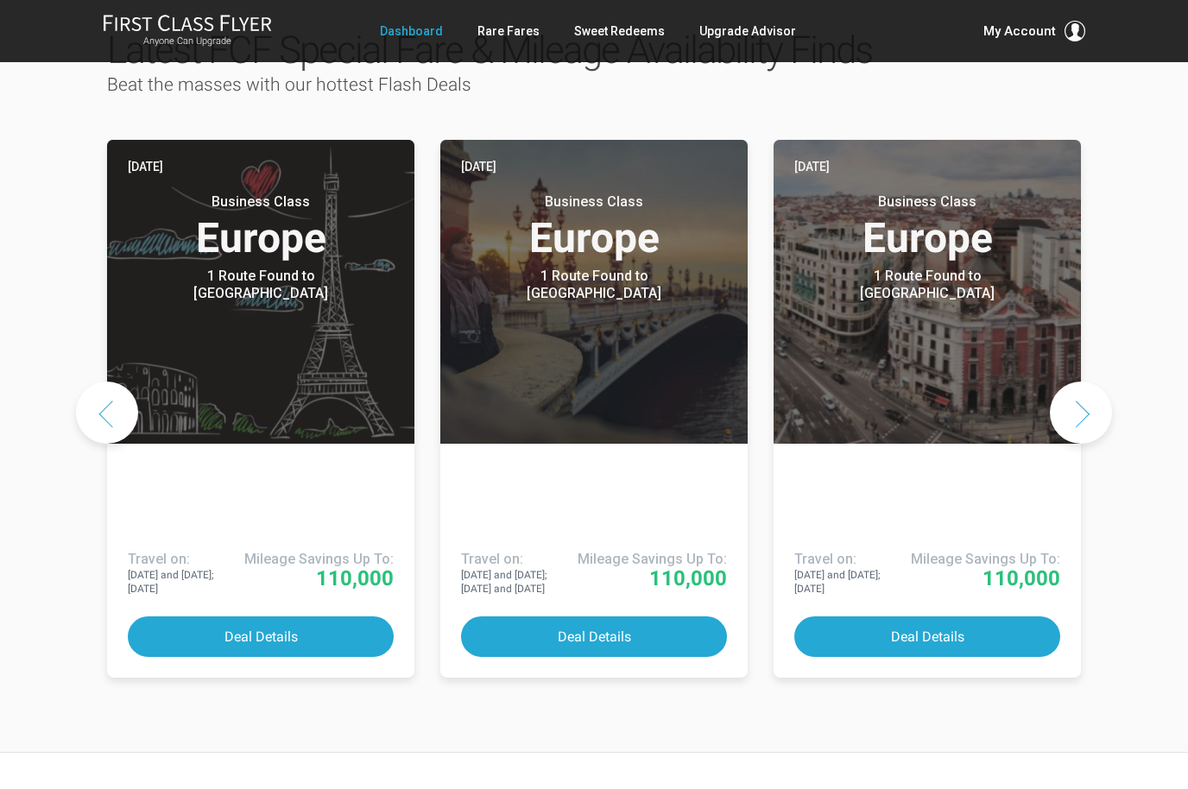
click at [1156, 571] on div "Latest FCF Special Fare & Mileage Availability Finds Beat the masses with our h…" at bounding box center [594, 360] width 1188 height 784
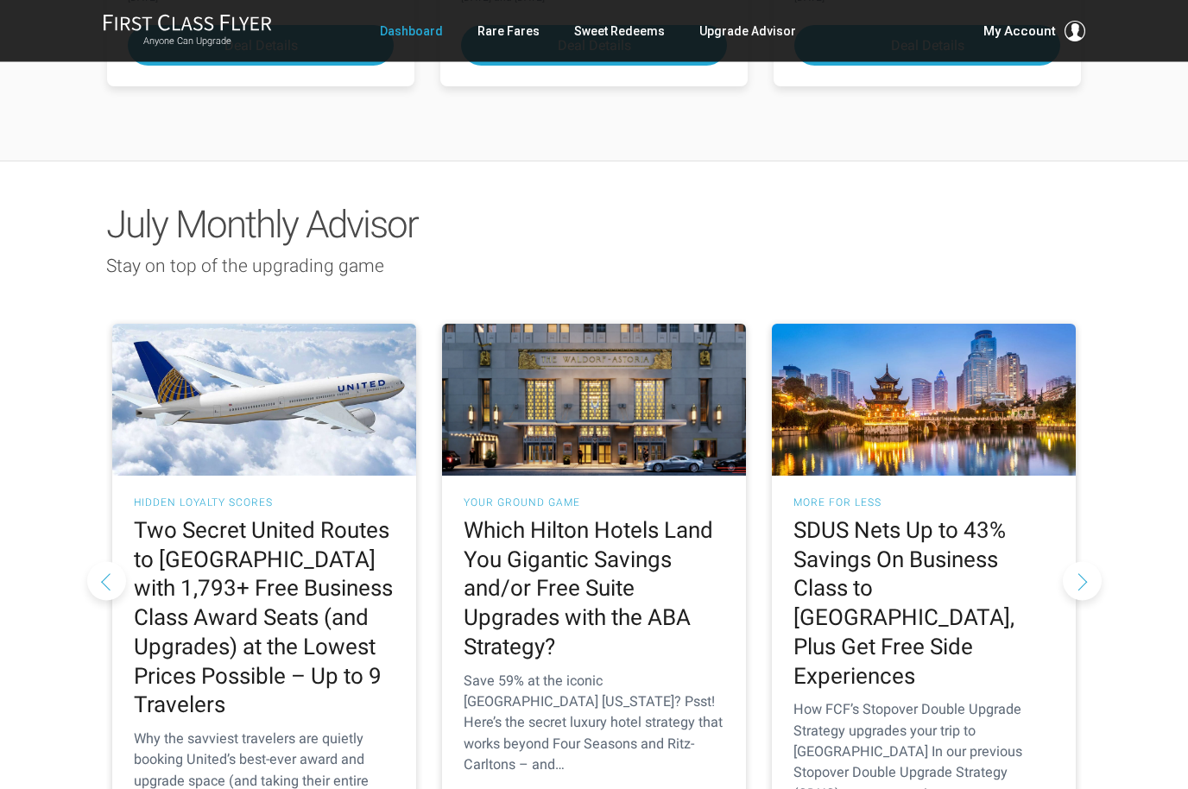
scroll to position [1499, 0]
click at [356, 565] on h2 "Two Secret United Routes to [GEOGRAPHIC_DATA] with 1,793+ Free Business Class A…" at bounding box center [264, 618] width 261 height 204
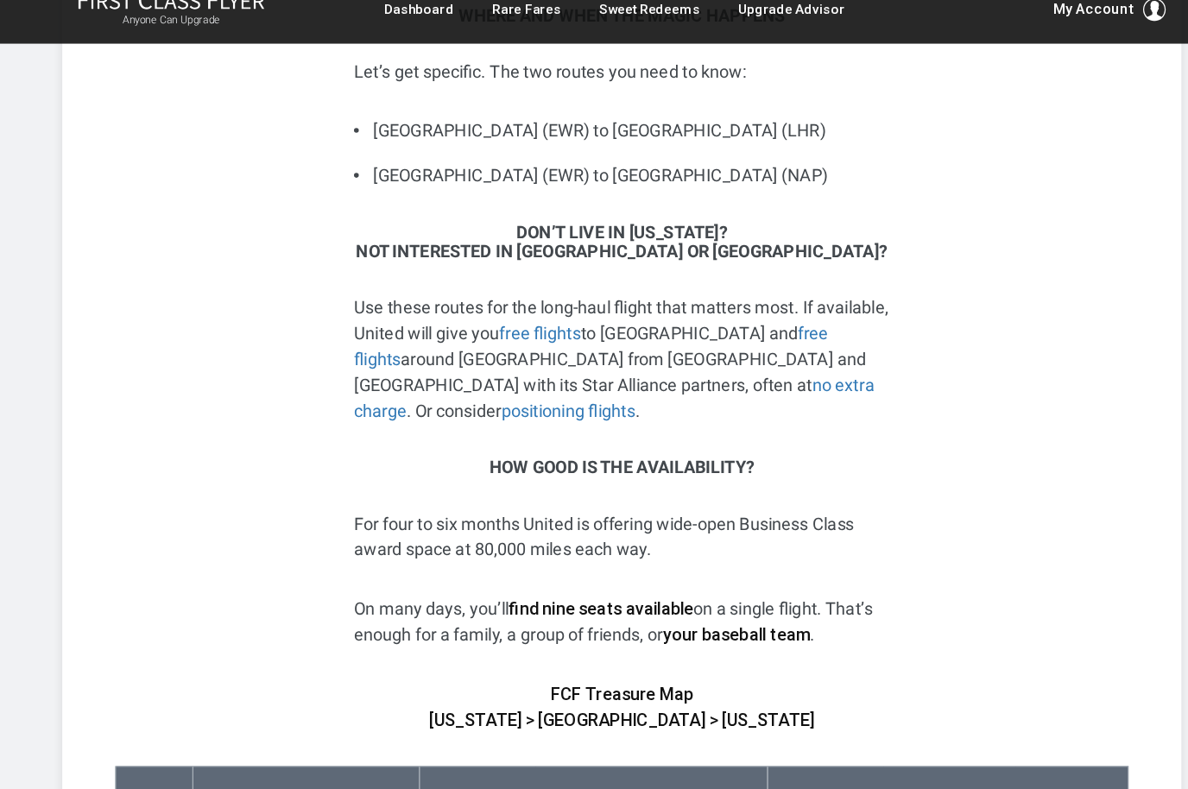
scroll to position [1260, 0]
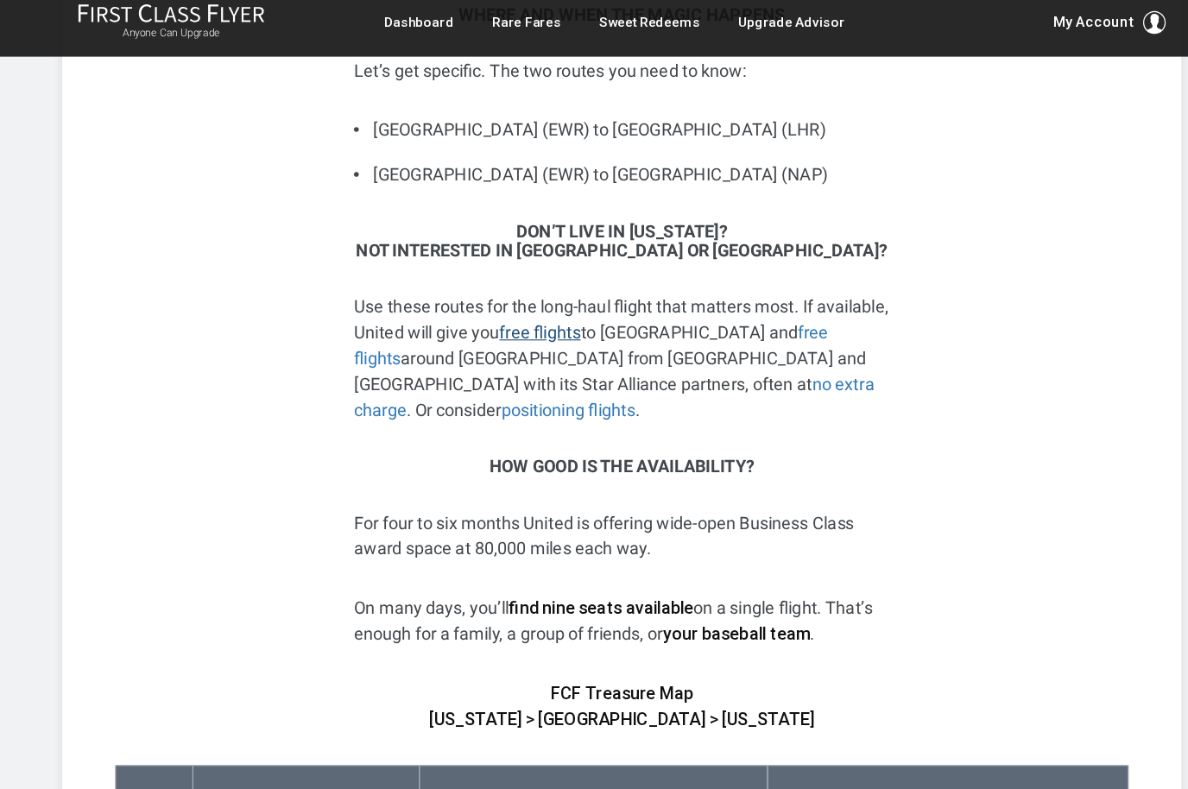
click at [557, 302] on link "free flights" at bounding box center [519, 311] width 73 height 18
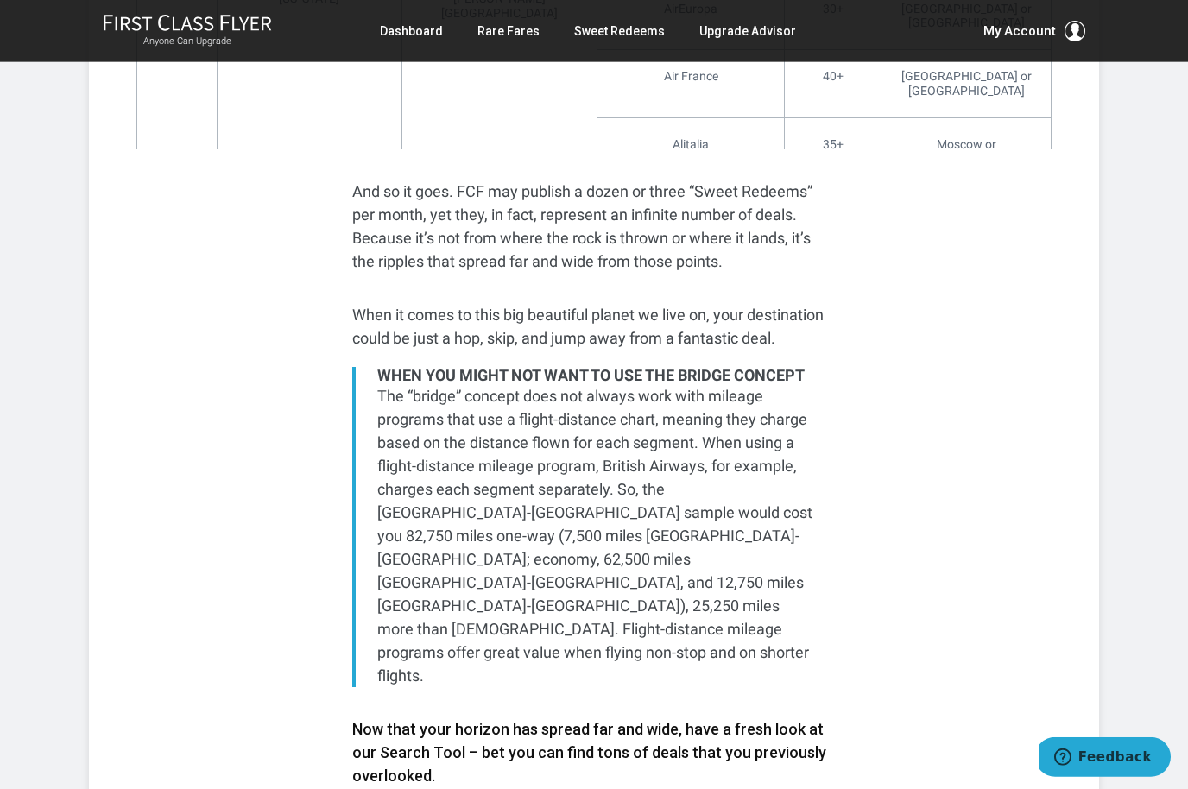
scroll to position [6321, 0]
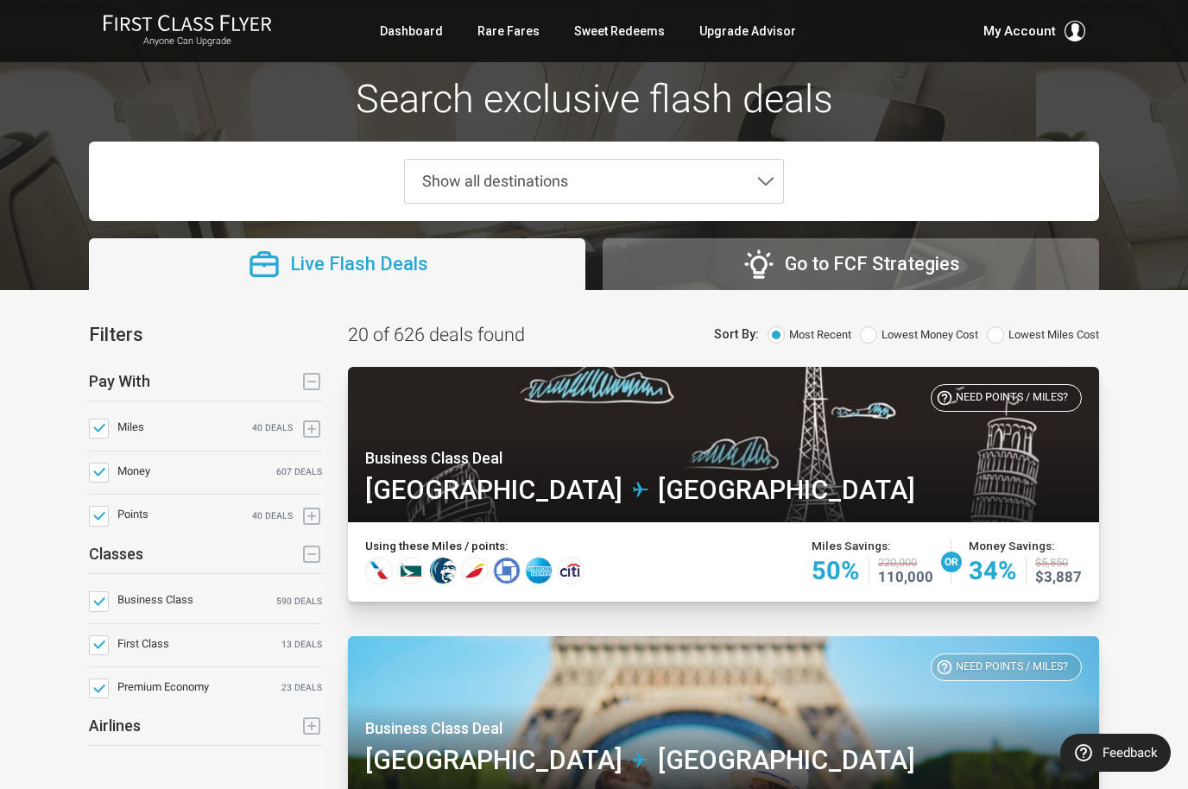
click at [690, 173] on span "Show all destinations" at bounding box center [580, 181] width 351 height 43
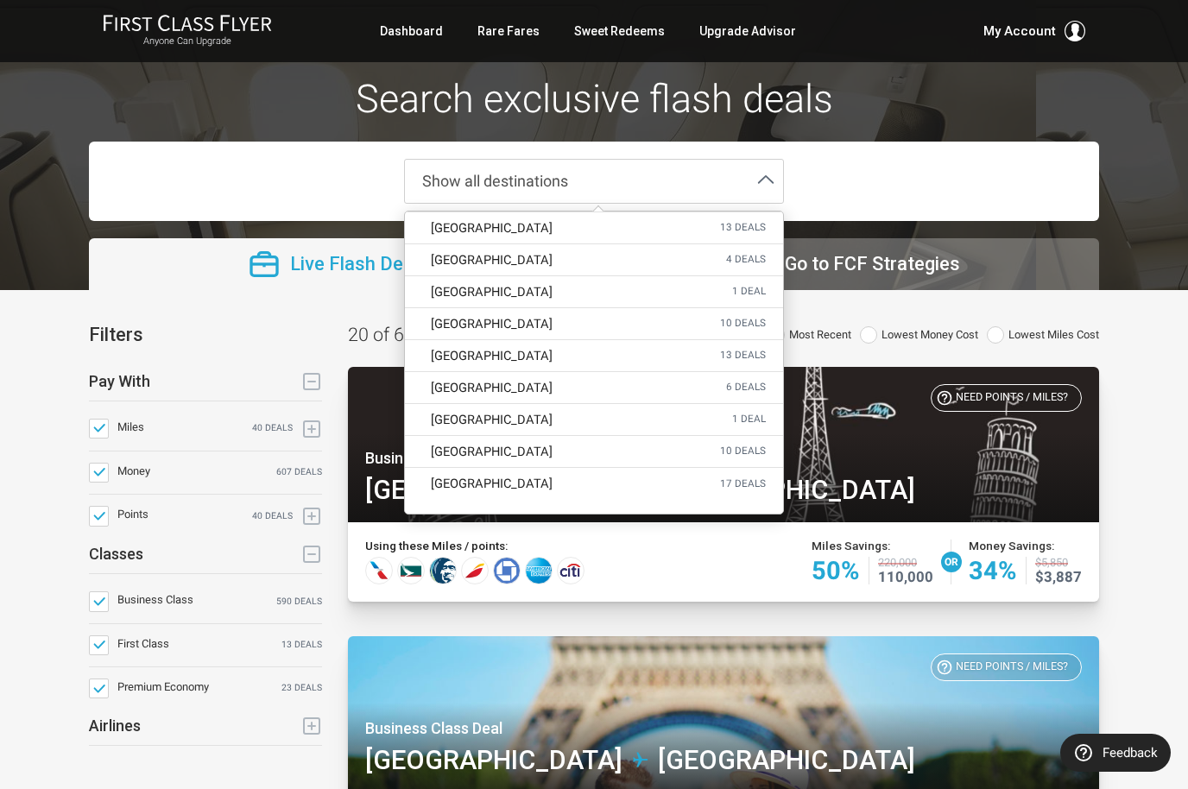
scroll to position [1855, 0]
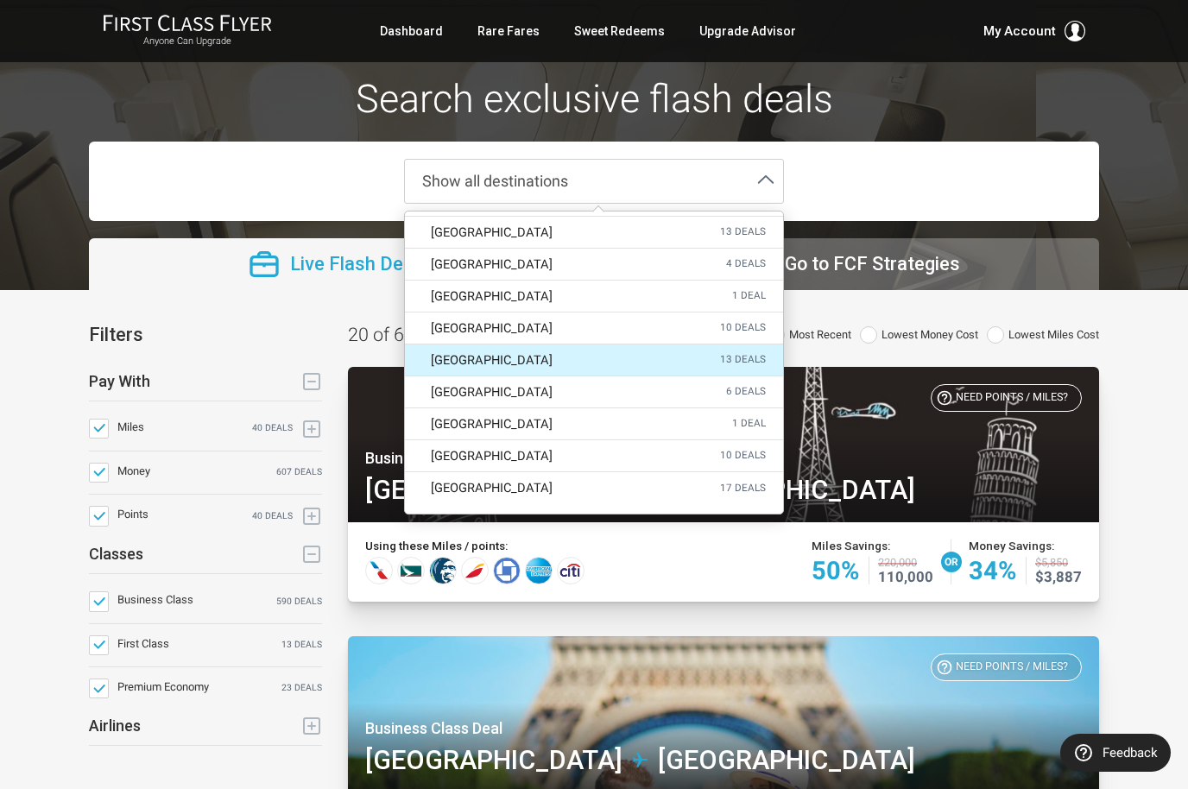
click at [715, 356] on label "Venice 13 deals" at bounding box center [594, 359] width 378 height 31
click at [0, 0] on input "Venice 13 deals" at bounding box center [0, 0] width 0 height 0
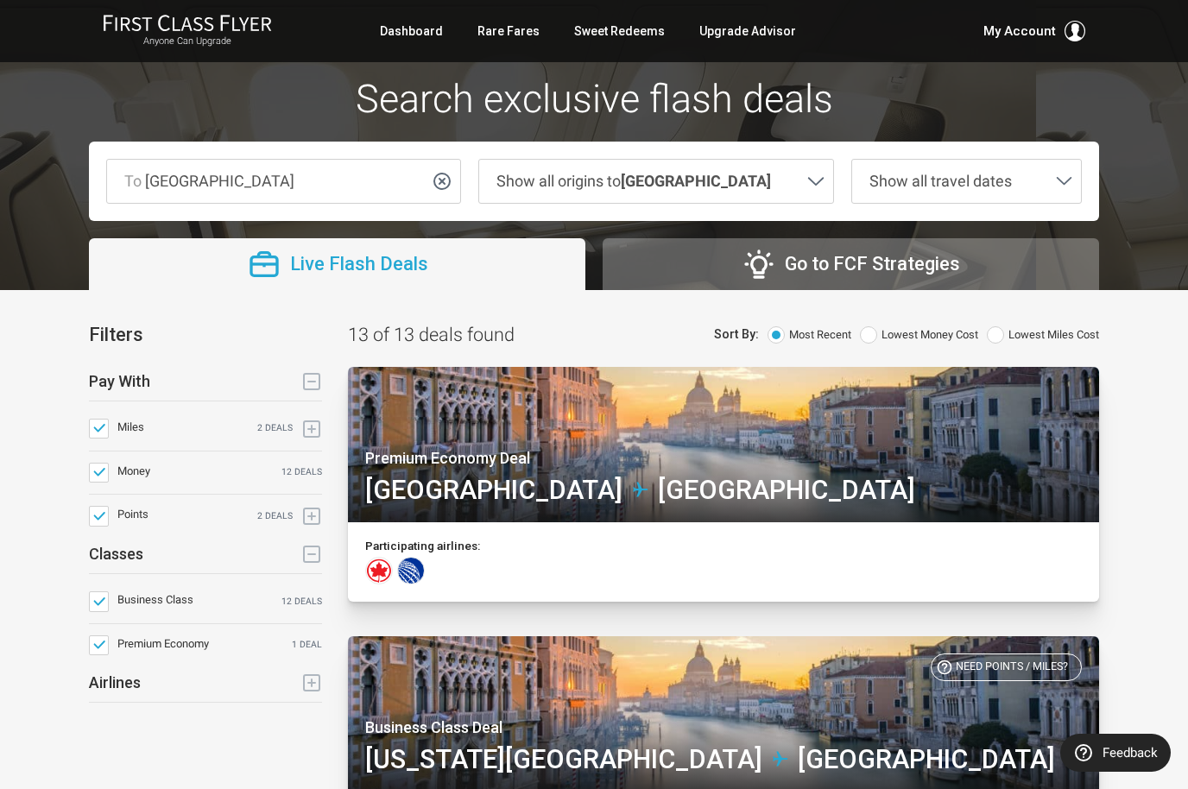
click at [806, 190] on span at bounding box center [815, 184] width 19 height 18
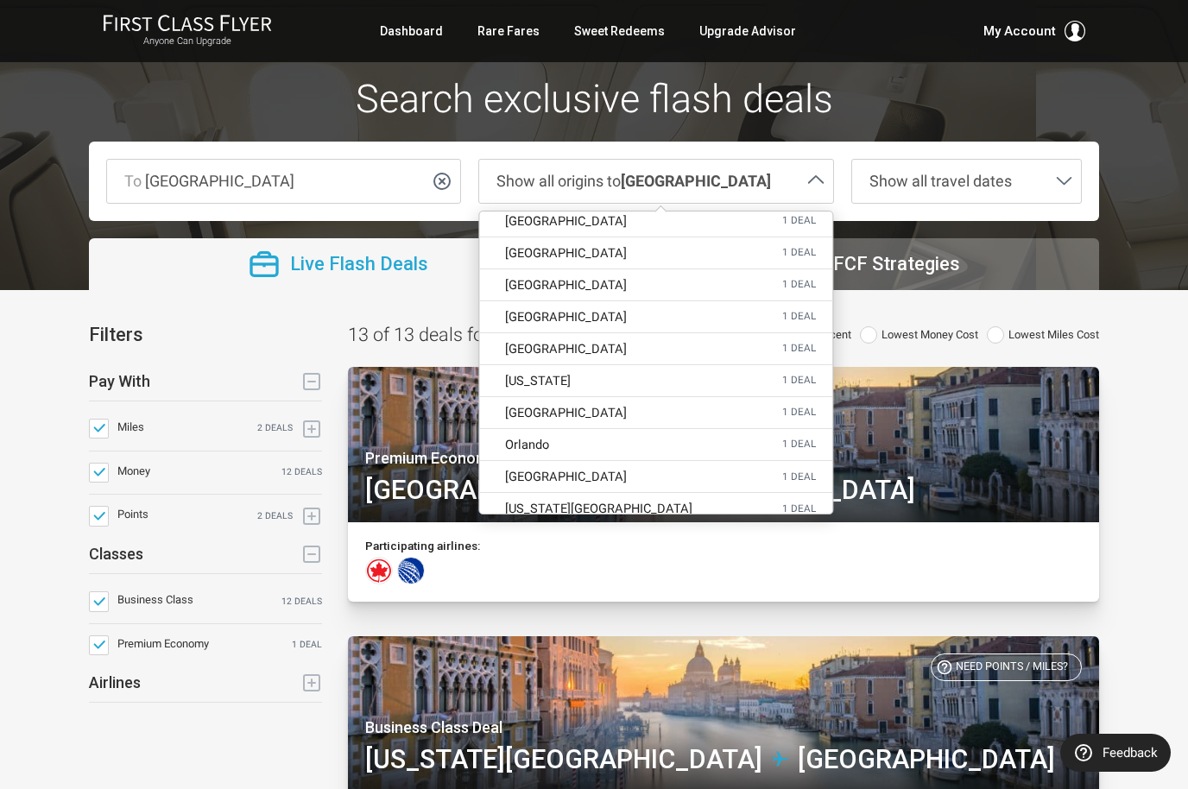
scroll to position [117, 0]
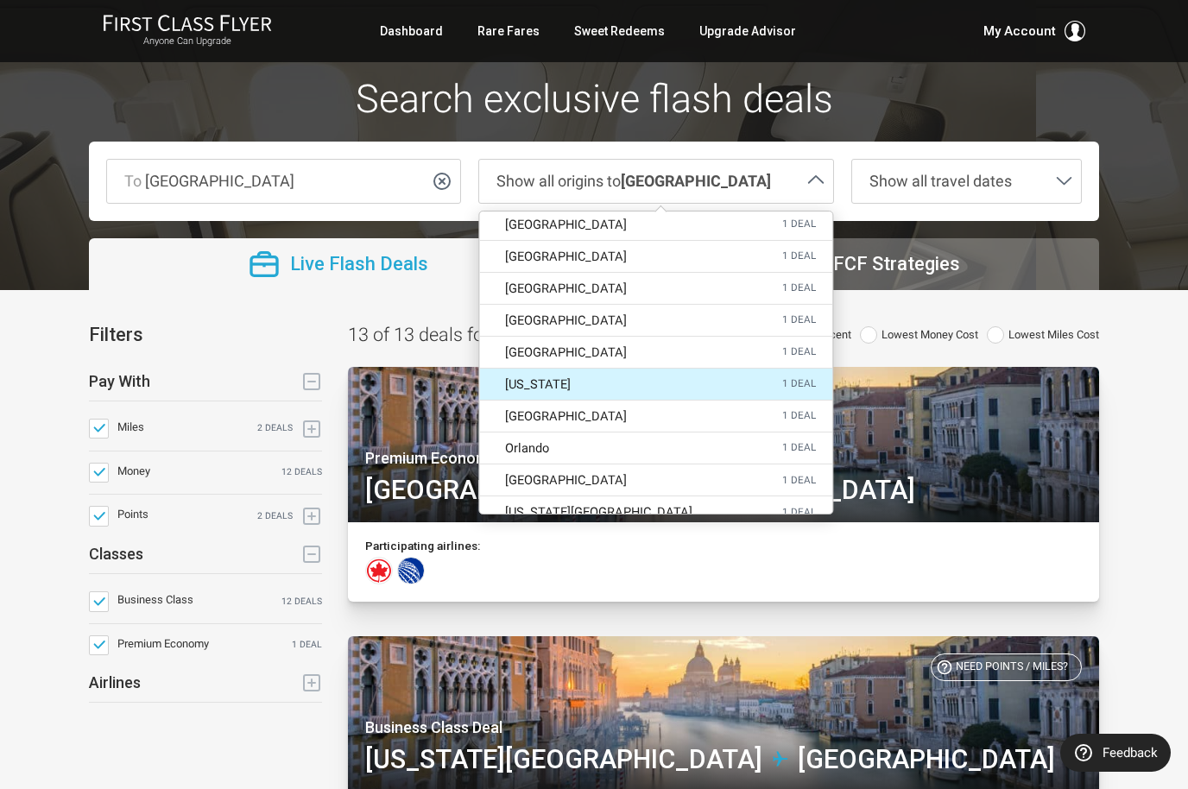
click at [731, 380] on label "New York 1 deal" at bounding box center [655, 384] width 353 height 31
click at [0, 0] on input "New York 6 deals" at bounding box center [0, 0] width 0 height 0
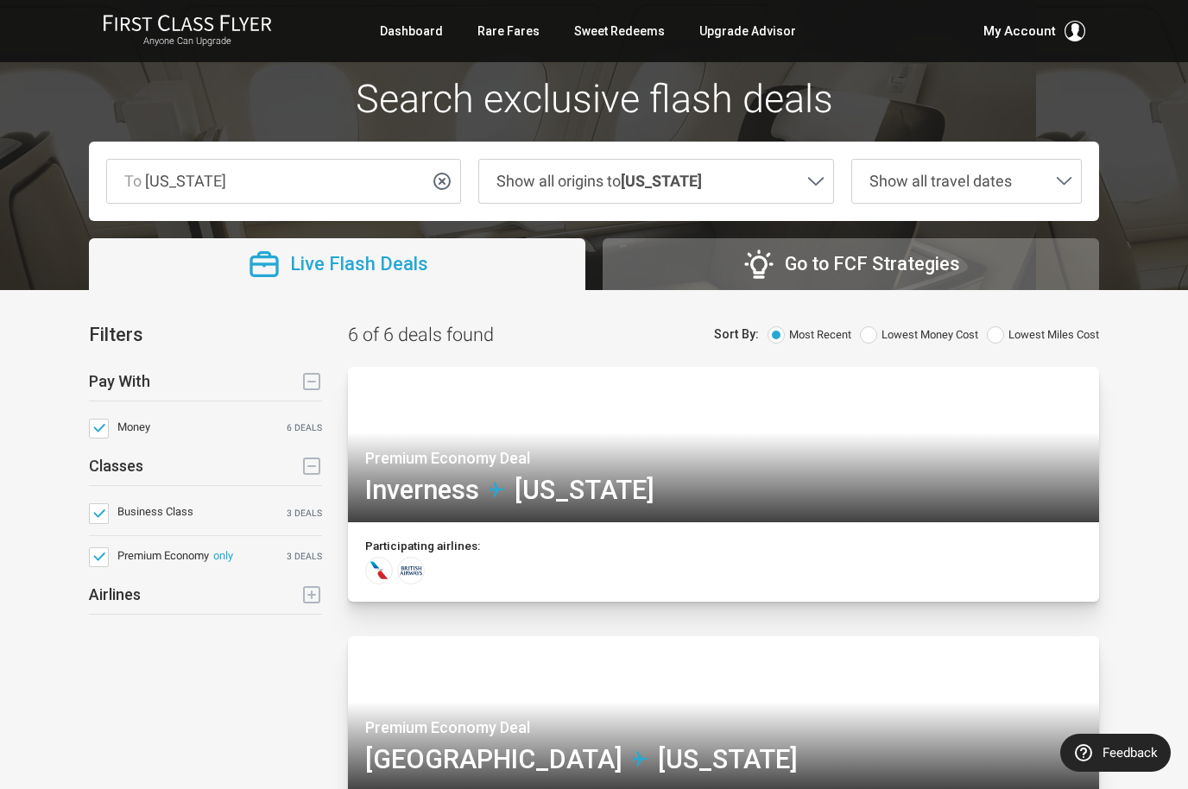
click at [98, 559] on span at bounding box center [99, 557] width 20 height 20
click at [0, 0] on input "Premium Economy only 3 deals" at bounding box center [0, 0] width 0 height 0
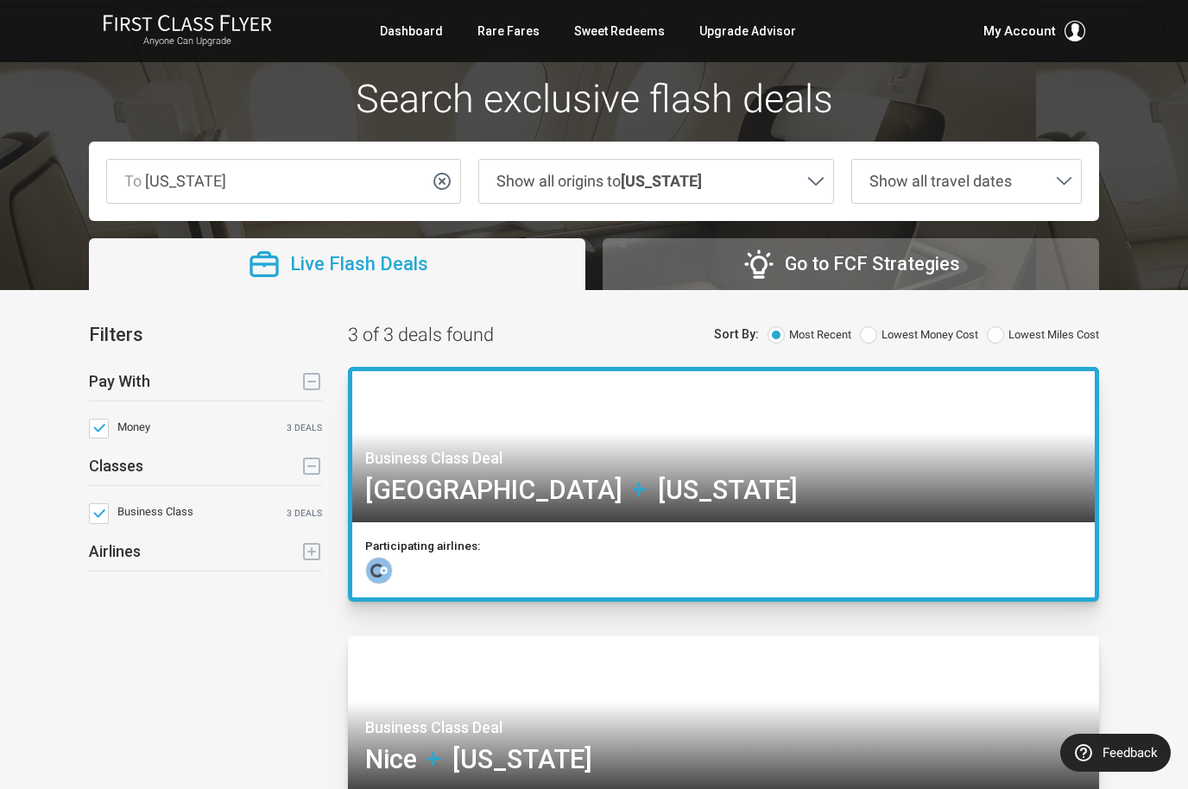
click at [1067, 562] on div "Participating airlines:" at bounding box center [723, 559] width 742 height 75
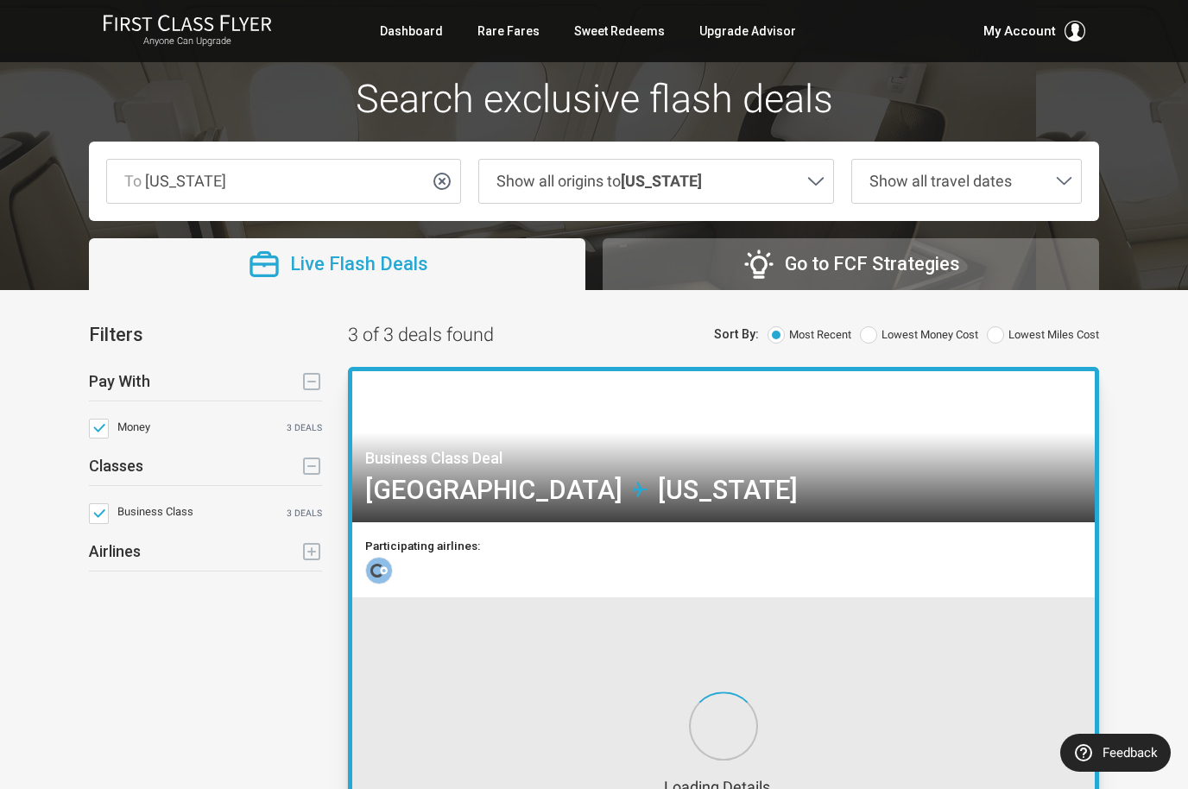
click at [1009, 329] on span "Lowest Miles Cost" at bounding box center [1053, 335] width 91 height 18
click at [0, 0] on input "Lowest Miles Cost" at bounding box center [0, 0] width 0 height 0
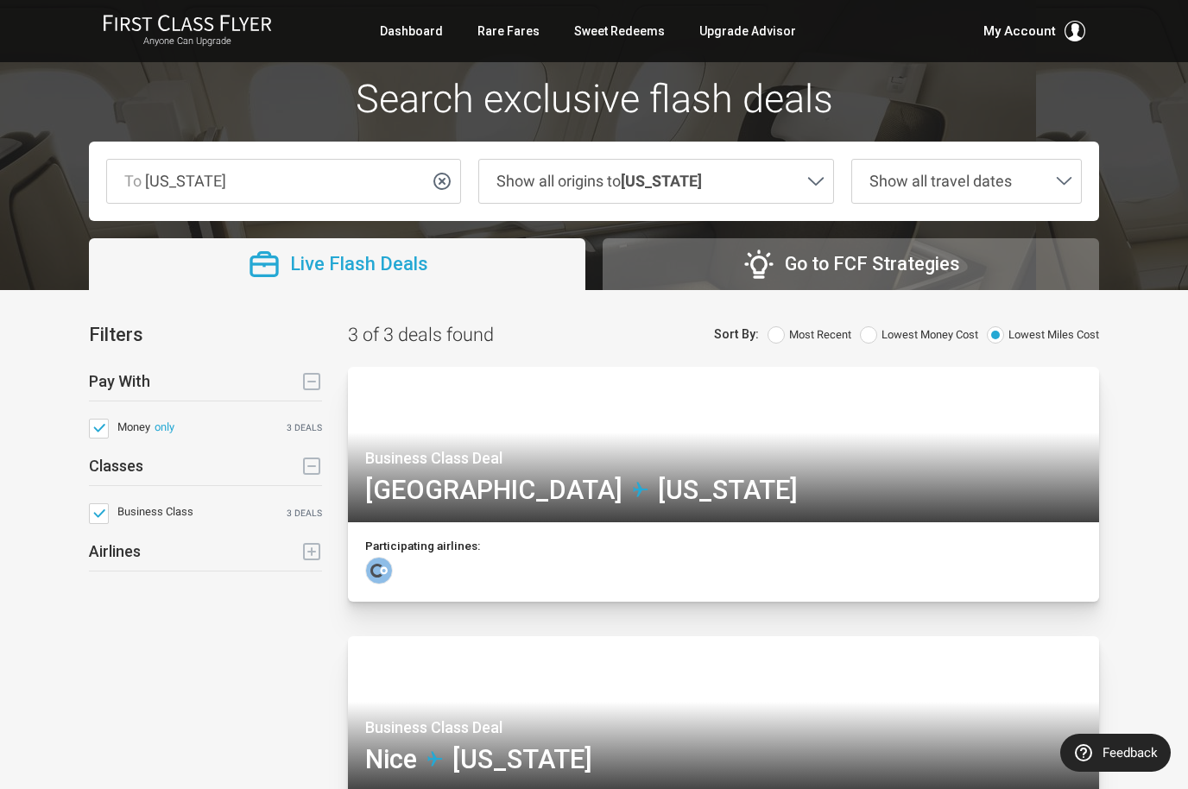
click at [101, 429] on span at bounding box center [99, 429] width 20 height 20
click at [0, 0] on input "Money only 3 deals" at bounding box center [0, 0] width 0 height 0
click at [809, 193] on span at bounding box center [815, 184] width 19 height 18
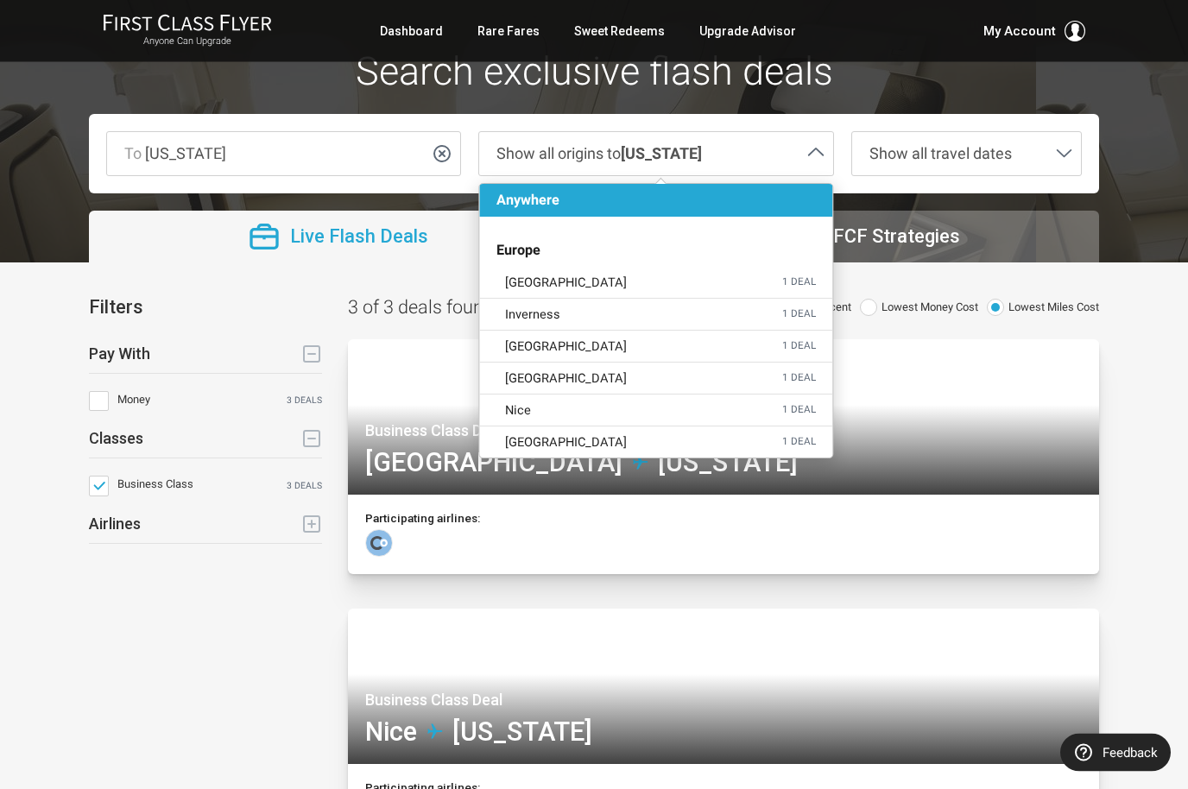
scroll to position [27, 0]
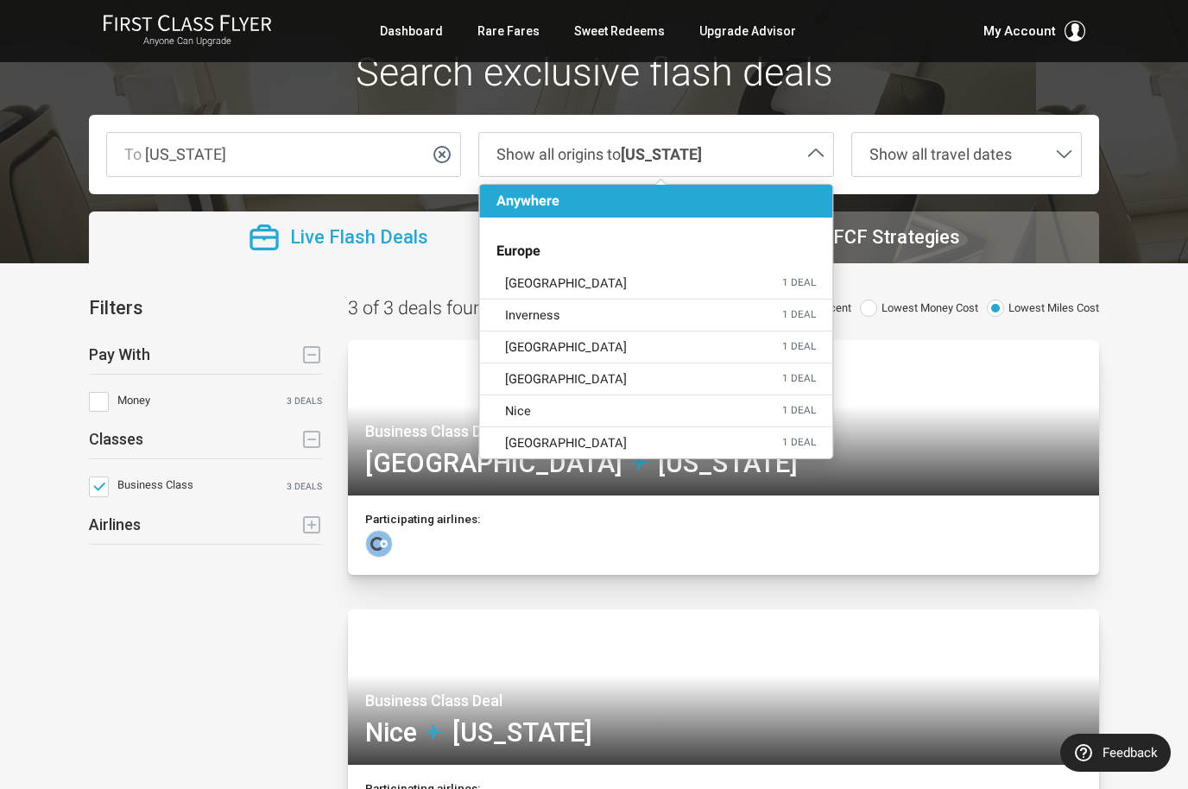
click at [1046, 157] on span "Show all travel dates" at bounding box center [954, 154] width 204 height 43
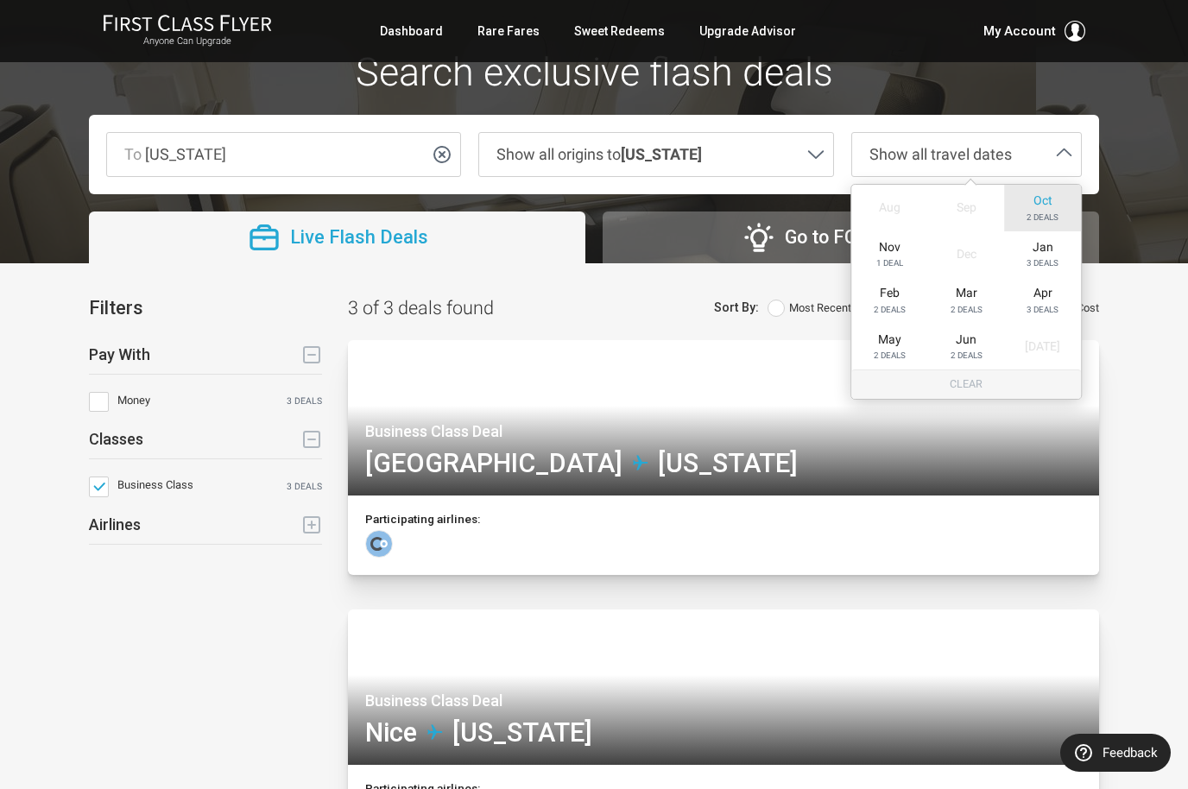
click at [1049, 206] on span "Oct" at bounding box center [1042, 200] width 19 height 15
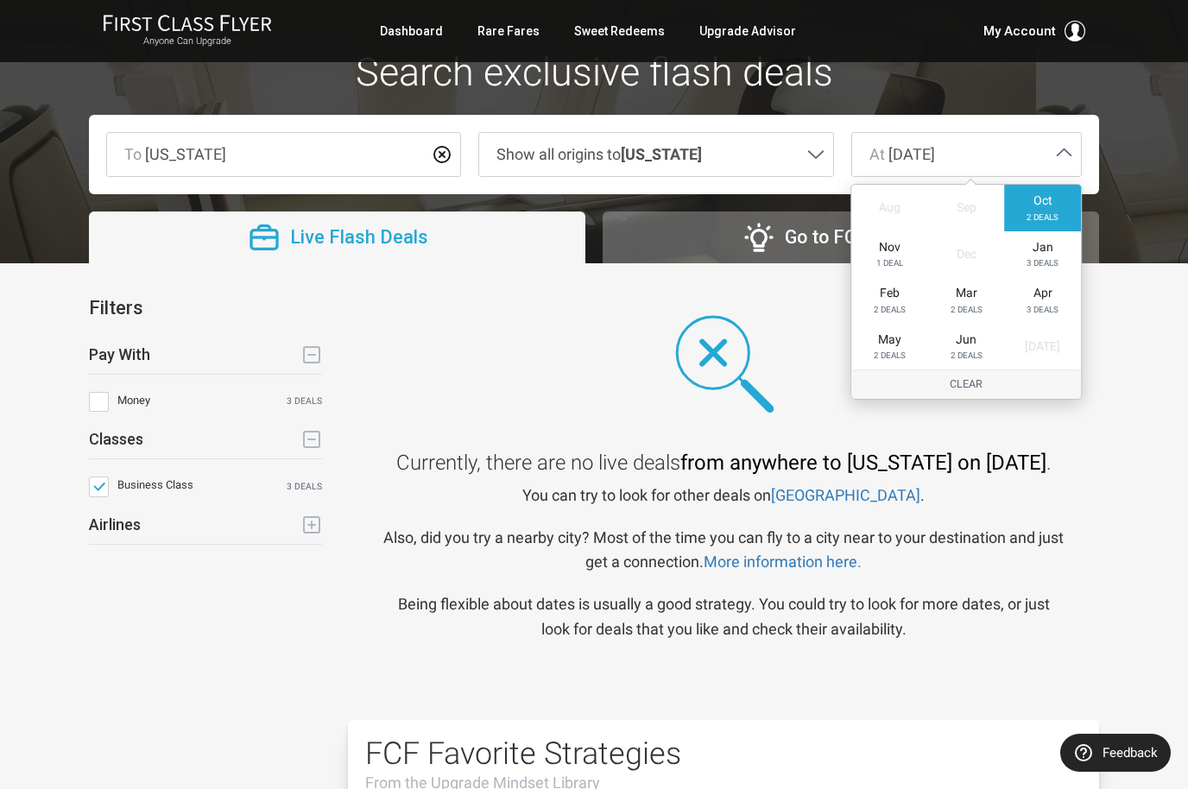
click at [435, 148] on icon at bounding box center [442, 154] width 21 height 21
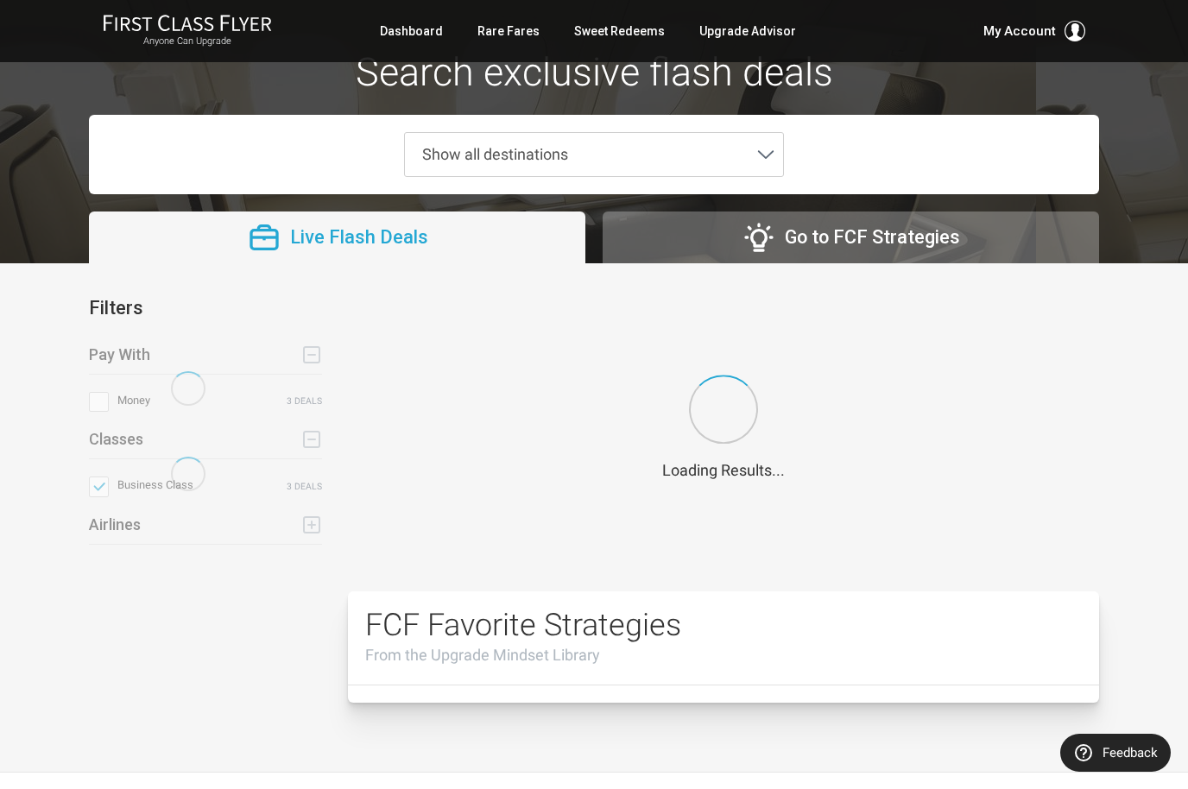
click at [756, 146] on icon at bounding box center [765, 153] width 19 height 19
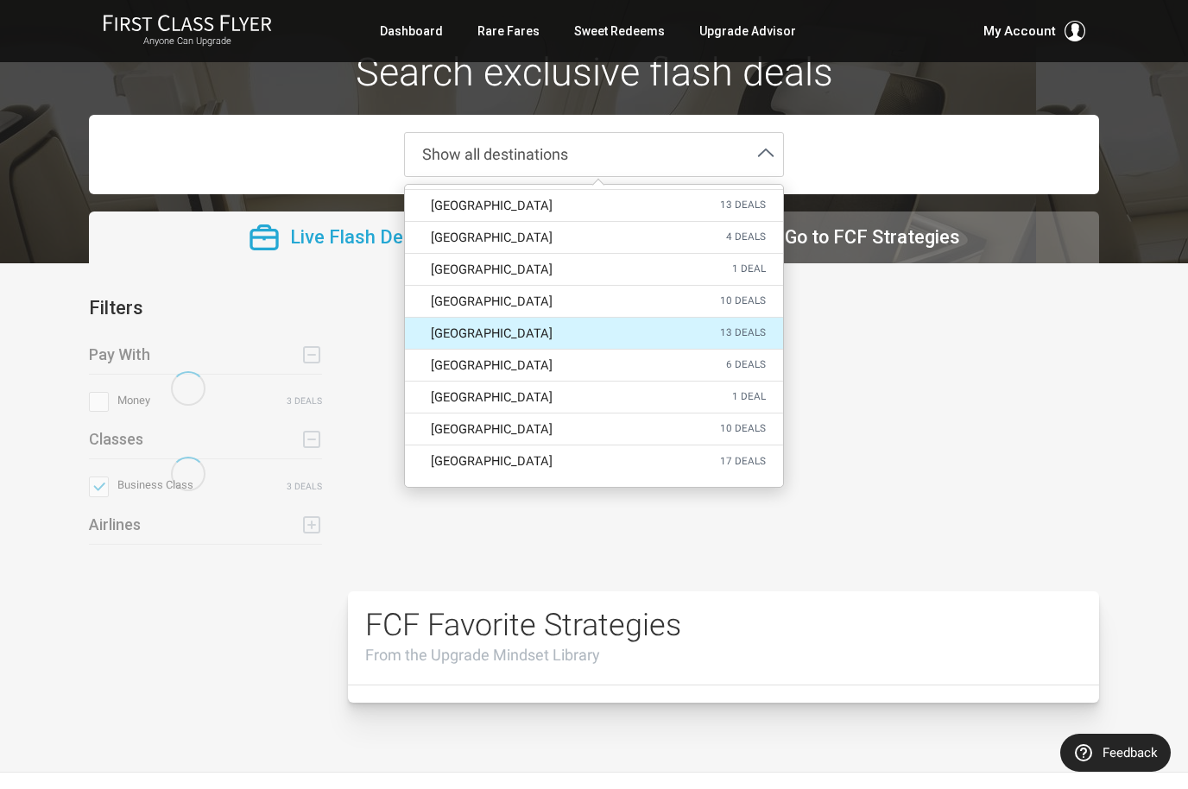
click at [554, 331] on label "Venice 13 deals" at bounding box center [594, 333] width 378 height 31
click at [0, 0] on input "Venice 13 deals" at bounding box center [0, 0] width 0 height 0
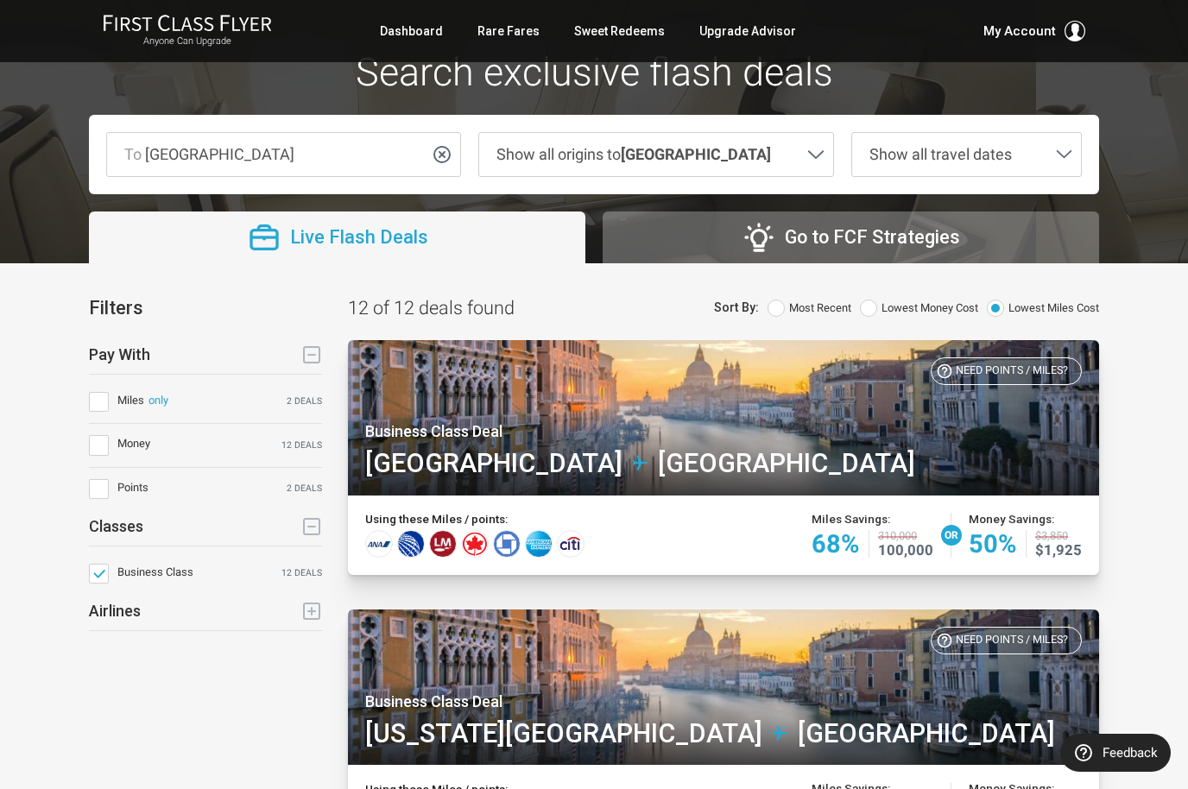
click at [99, 400] on span at bounding box center [99, 402] width 20 height 20
click at [0, 0] on input "Miles only 2 deals" at bounding box center [0, 0] width 0 height 0
click at [1056, 165] on span at bounding box center [1064, 157] width 18 height 18
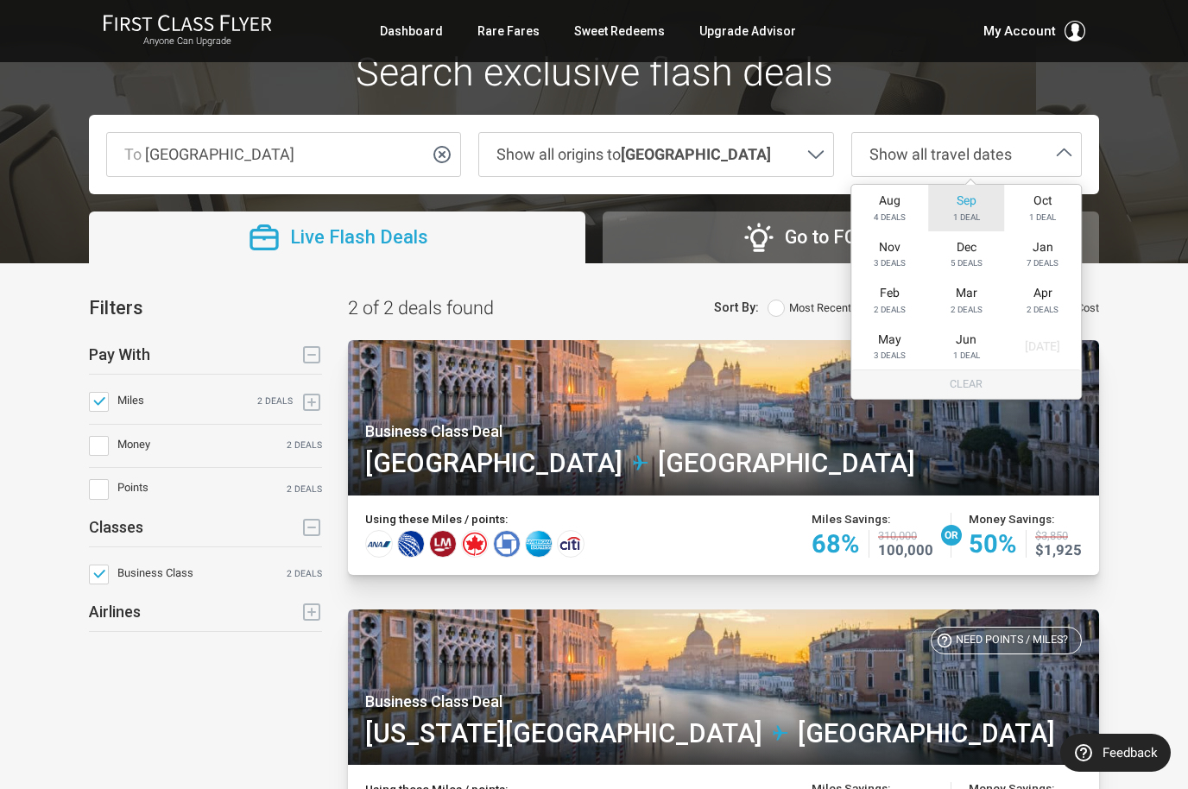
click at [975, 201] on span "Sep" at bounding box center [966, 200] width 20 height 15
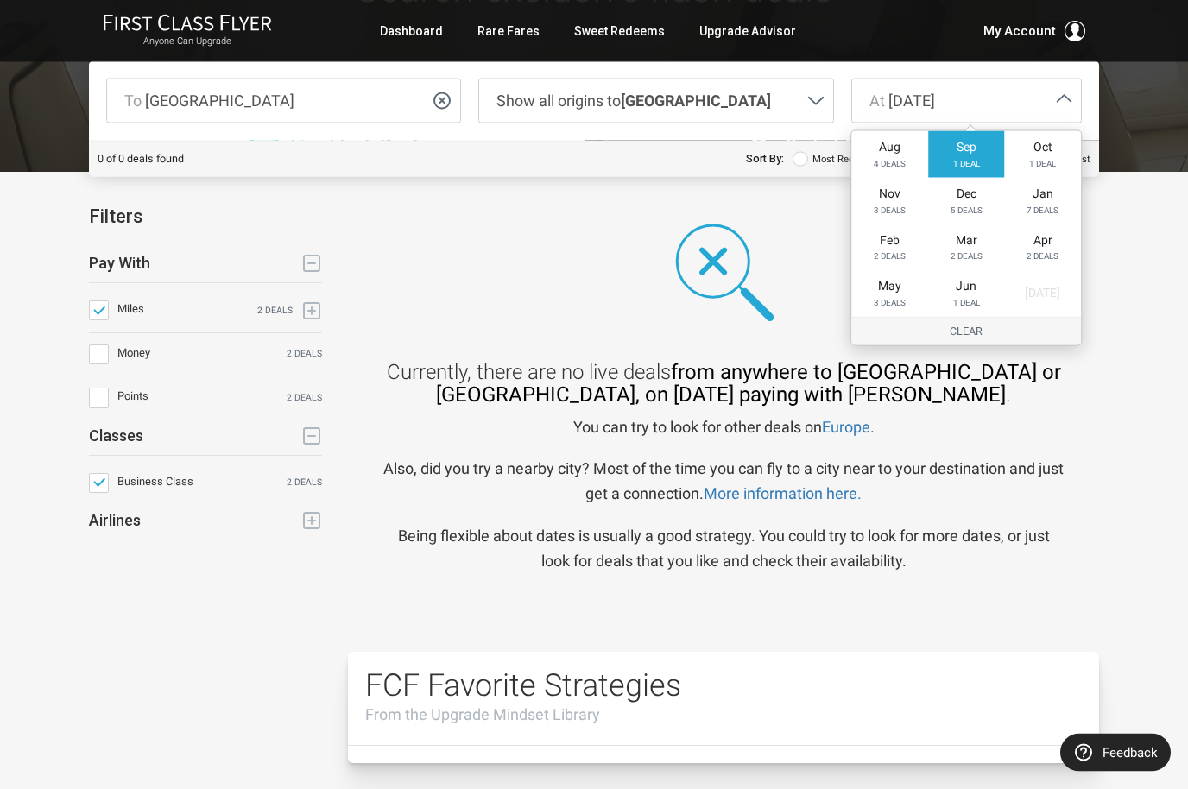
scroll to position [110, 0]
click at [794, 114] on span "Show all origins to Venice" at bounding box center [642, 100] width 326 height 43
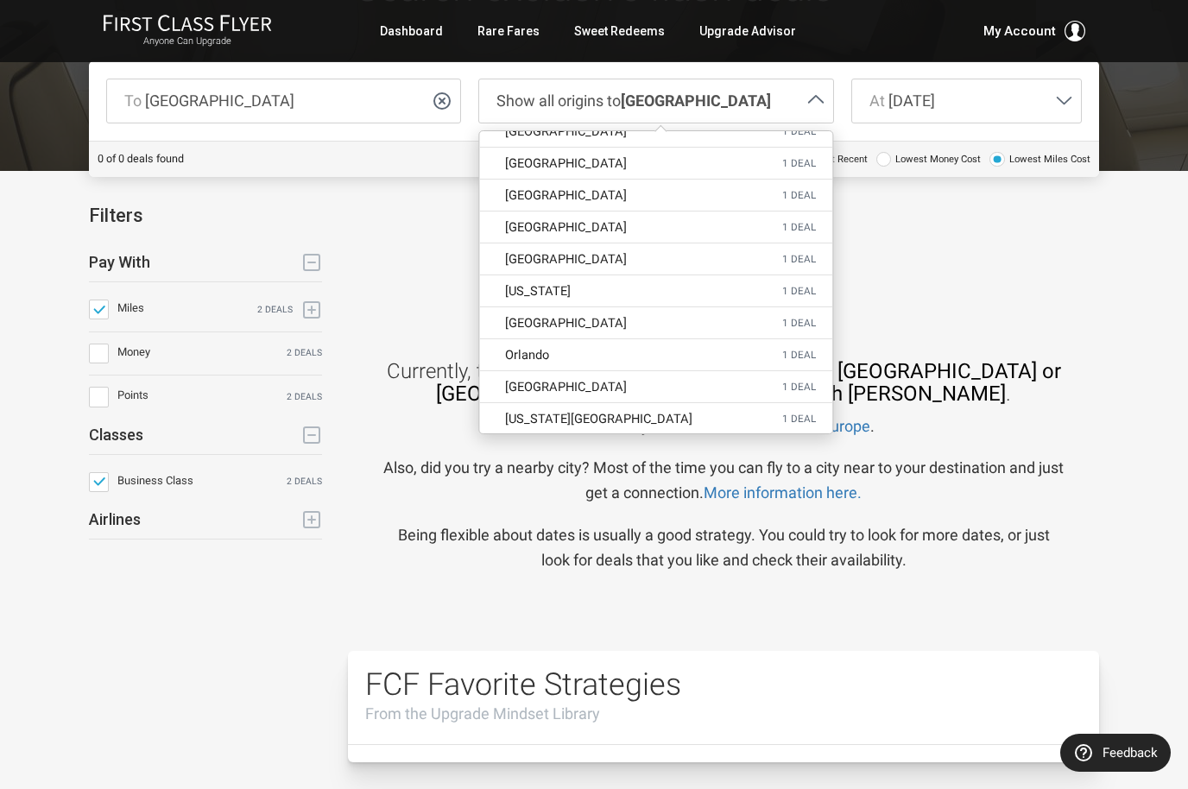
scroll to position [129, 0]
click at [471, 100] on div "Show all origins to Venice Anywhere North America Boston 3 deals Dallas 1 deal …" at bounding box center [655, 101] width 372 height 45
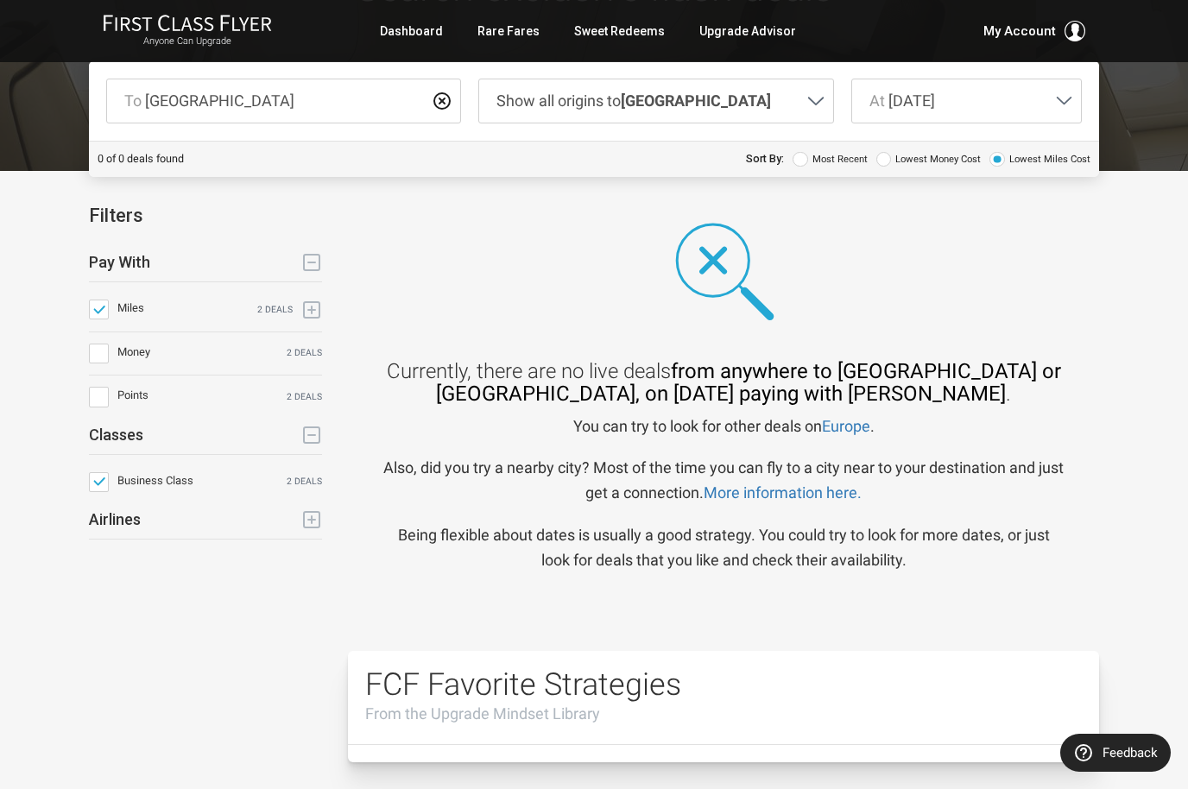
click at [439, 113] on span at bounding box center [442, 106] width 21 height 18
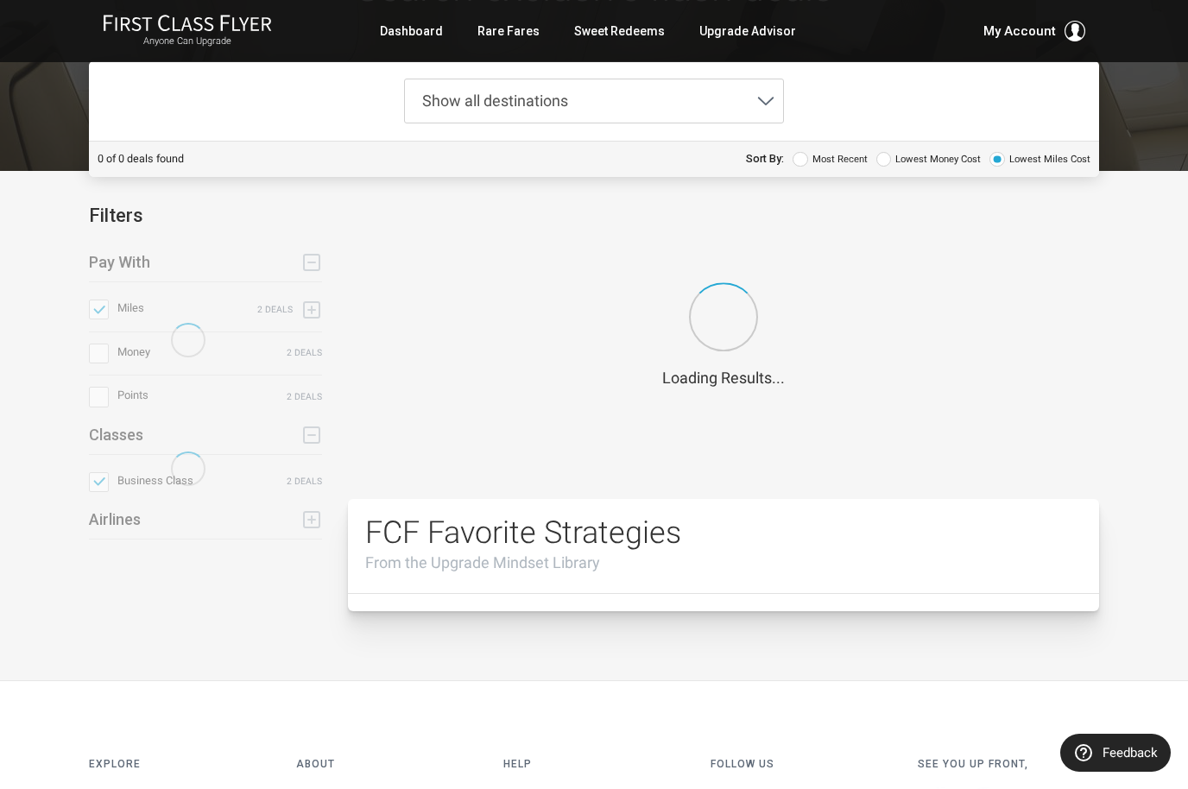
click at [480, 101] on span "Show all destinations" at bounding box center [495, 100] width 146 height 18
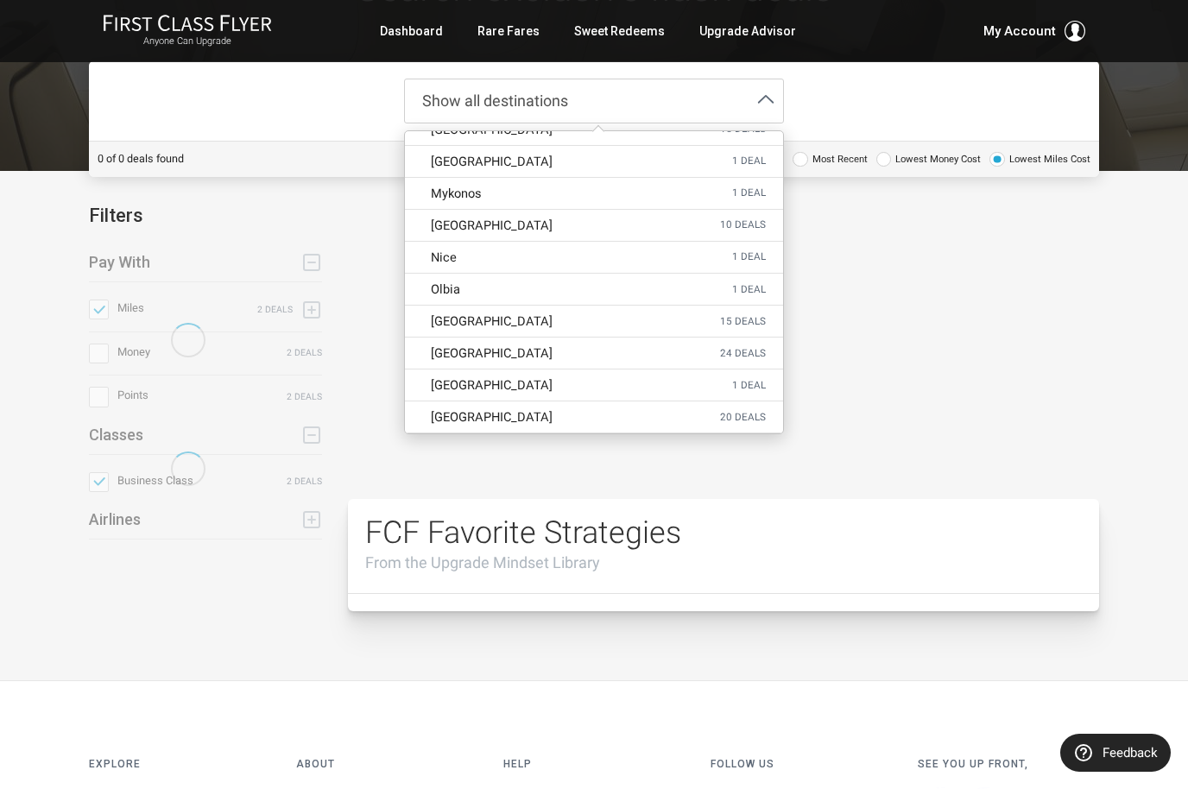
scroll to position [1455, 0]
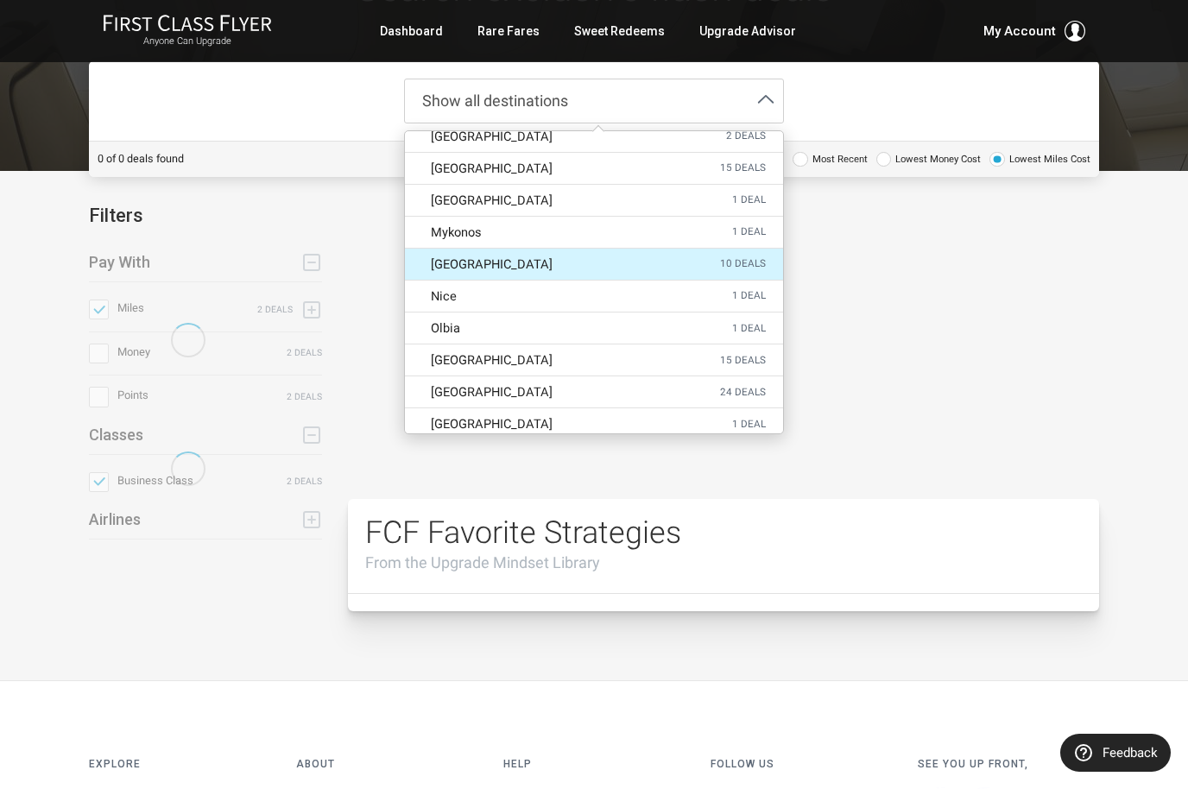
click at [583, 255] on label "Naples 10 deals" at bounding box center [594, 264] width 378 height 31
click at [0, 0] on input "Naples 10 deals" at bounding box center [0, 0] width 0 height 0
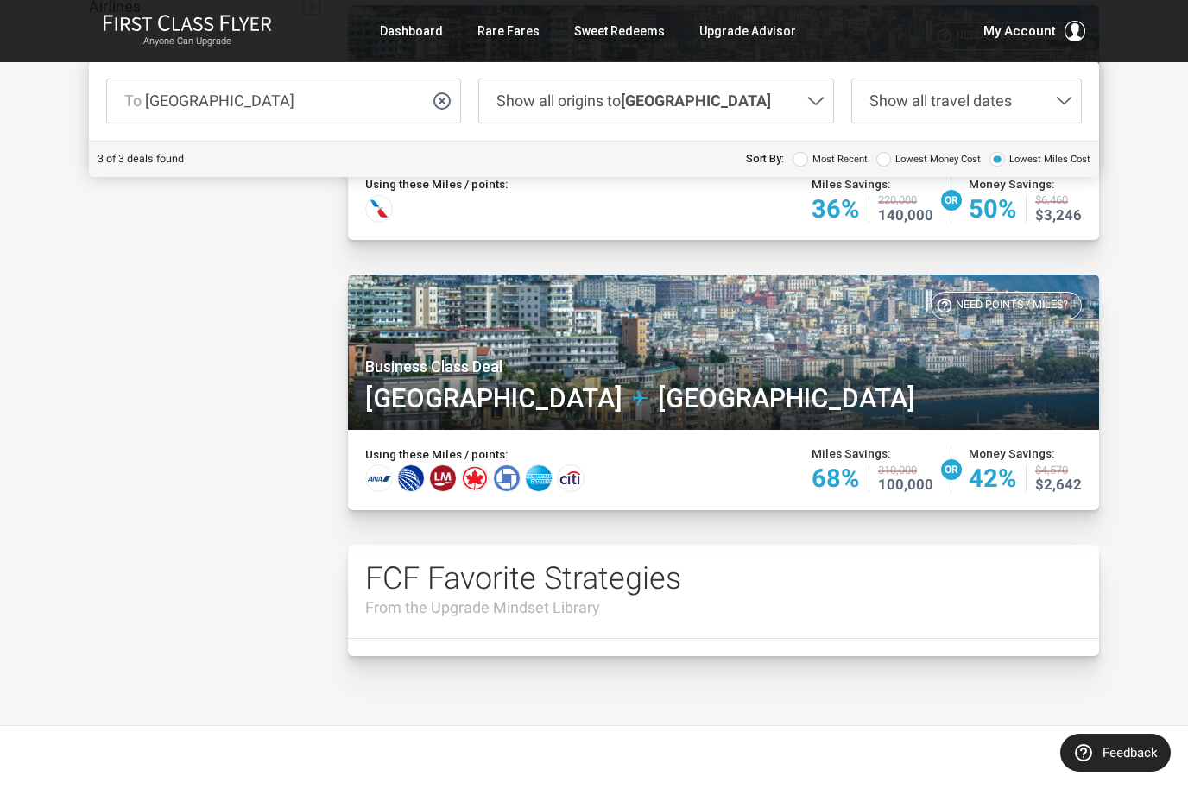
scroll to position [621, 0]
